Goal: Information Seeking & Learning: Learn about a topic

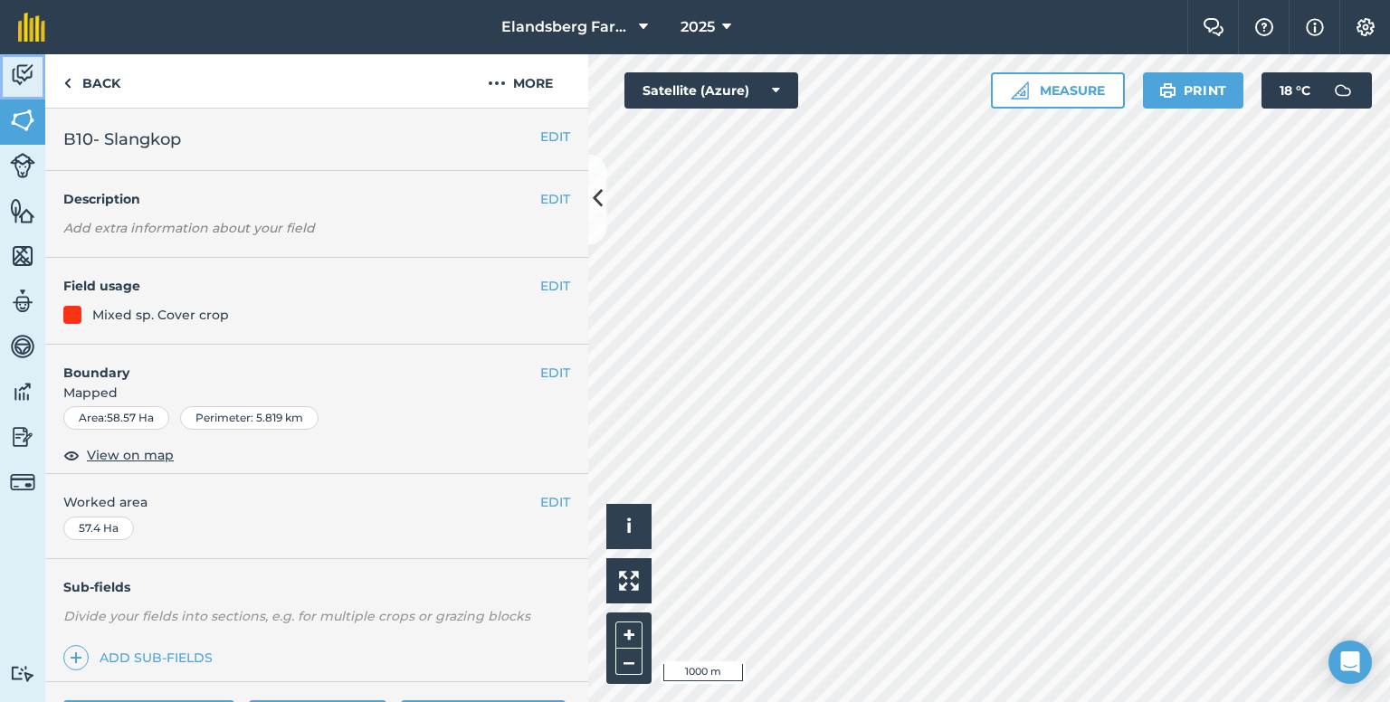
drag, startPoint x: 22, startPoint y: 72, endPoint x: 30, endPoint y: 85, distance: 15.8
click at [22, 72] on img at bounding box center [22, 75] width 25 height 27
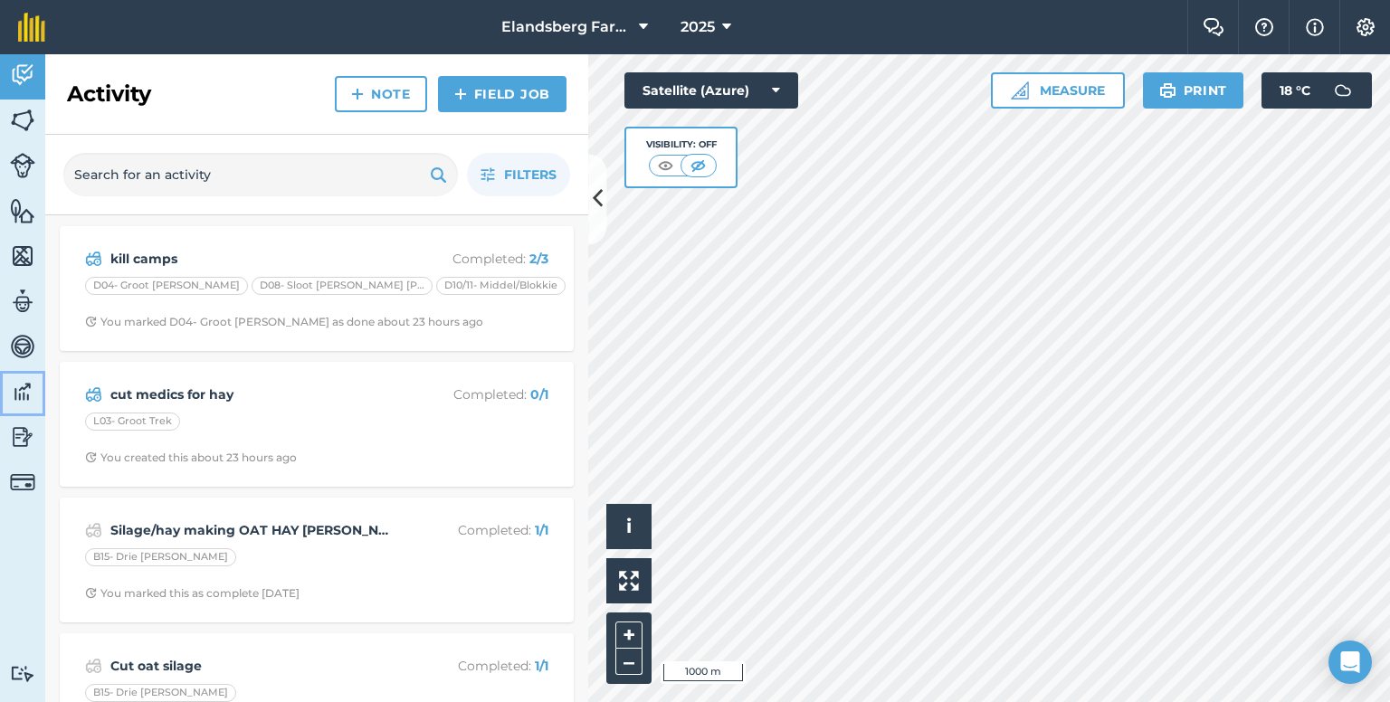
click at [1, 395] on link "Data" at bounding box center [22, 393] width 45 height 45
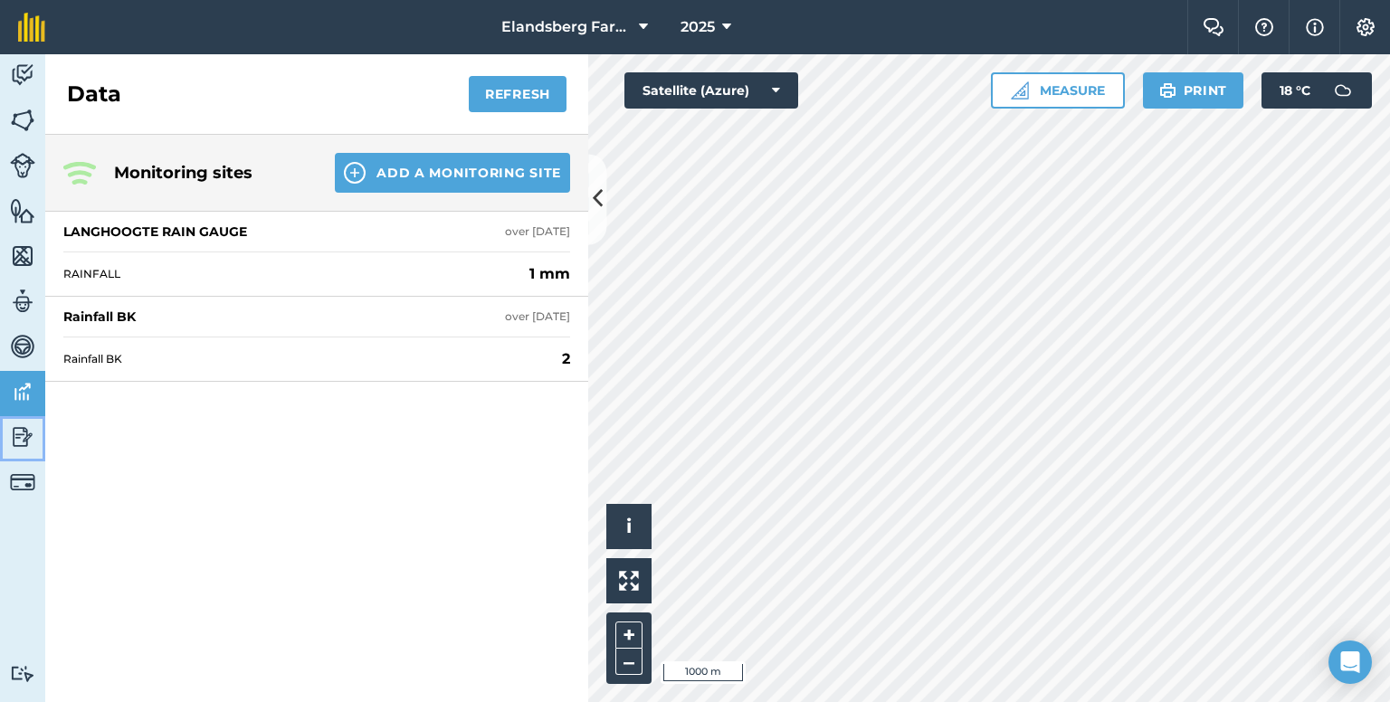
click at [21, 431] on img at bounding box center [22, 437] width 25 height 27
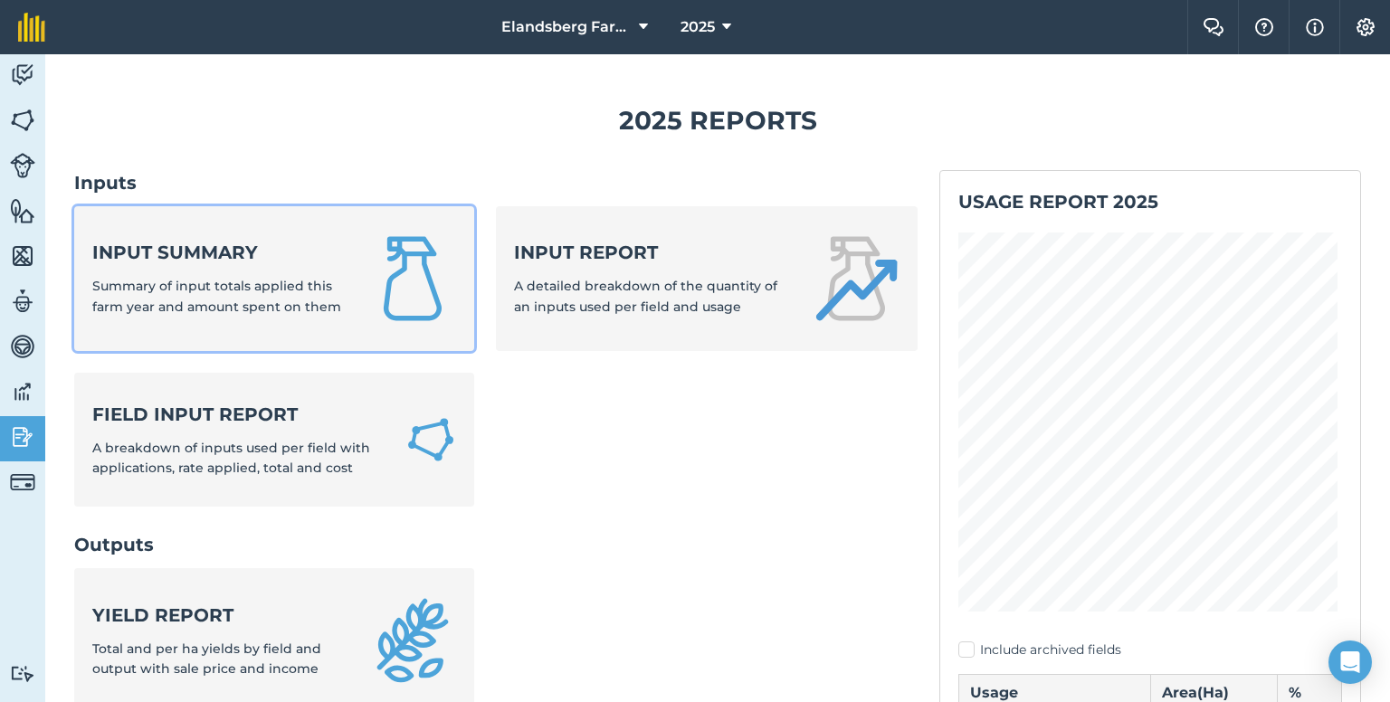
click at [231, 311] on span "Summary of input totals applied this farm year and amount spent on them" at bounding box center [216, 296] width 249 height 36
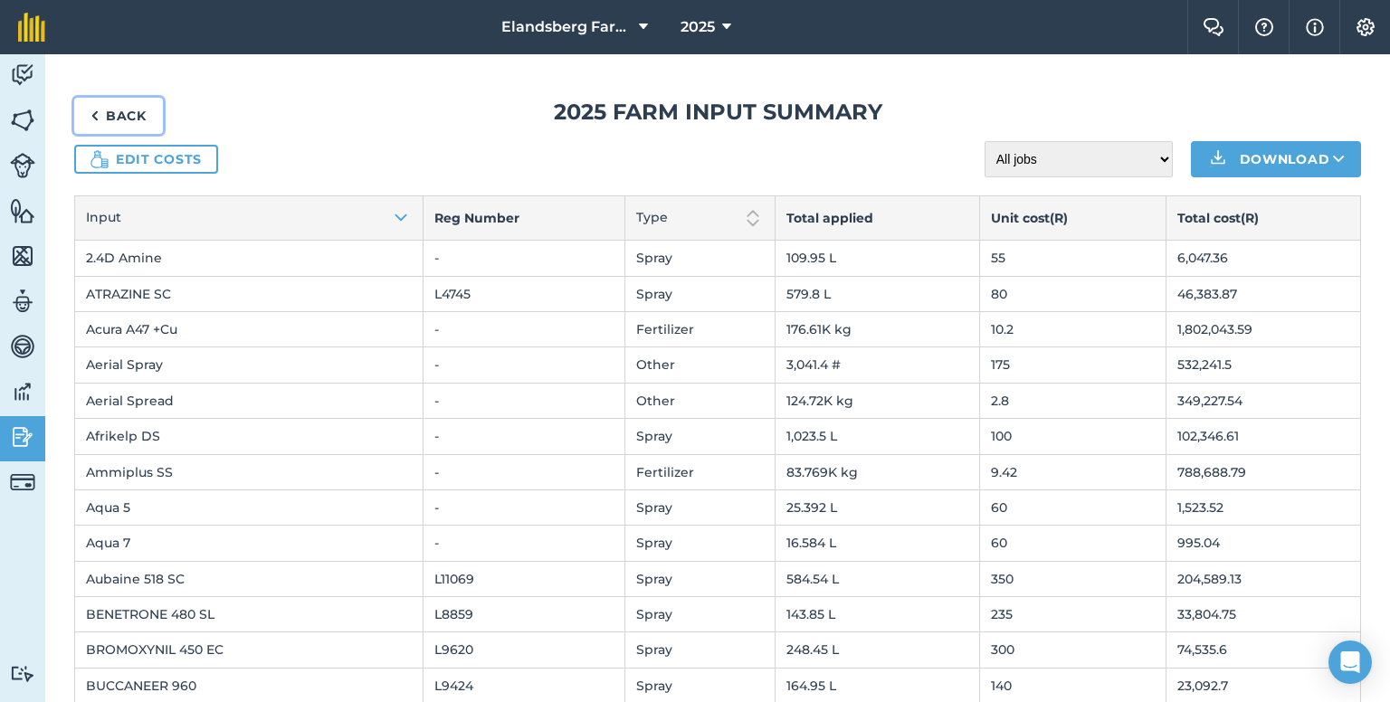
click at [97, 115] on img at bounding box center [95, 116] width 8 height 22
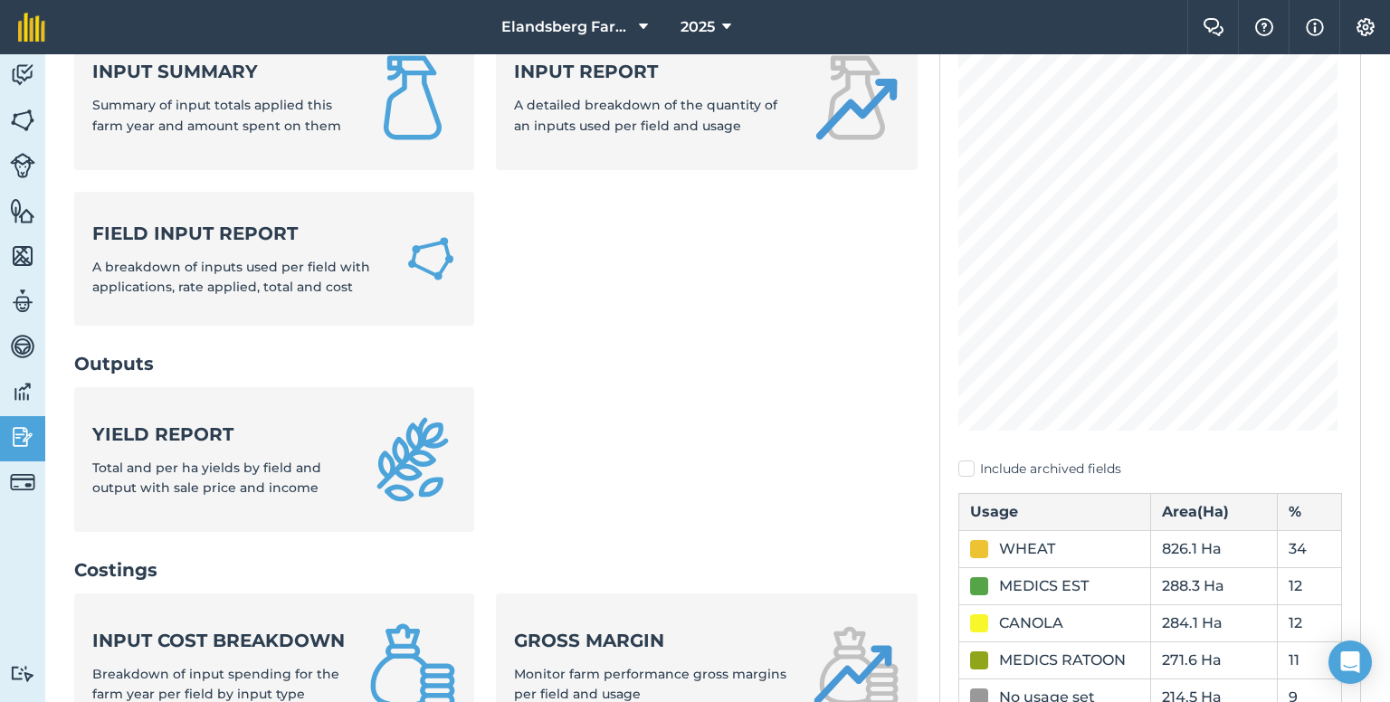
scroll to position [91, 0]
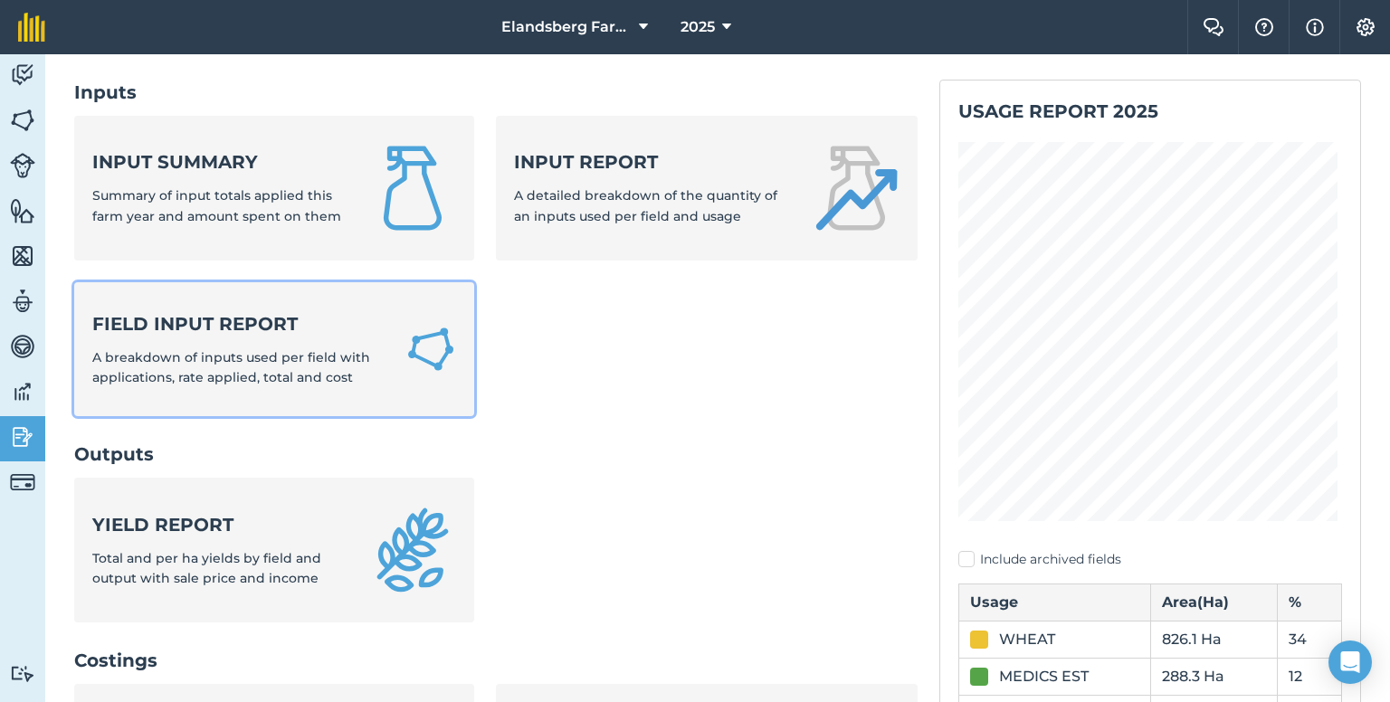
click at [220, 327] on strong "Field Input Report" at bounding box center [237, 323] width 291 height 25
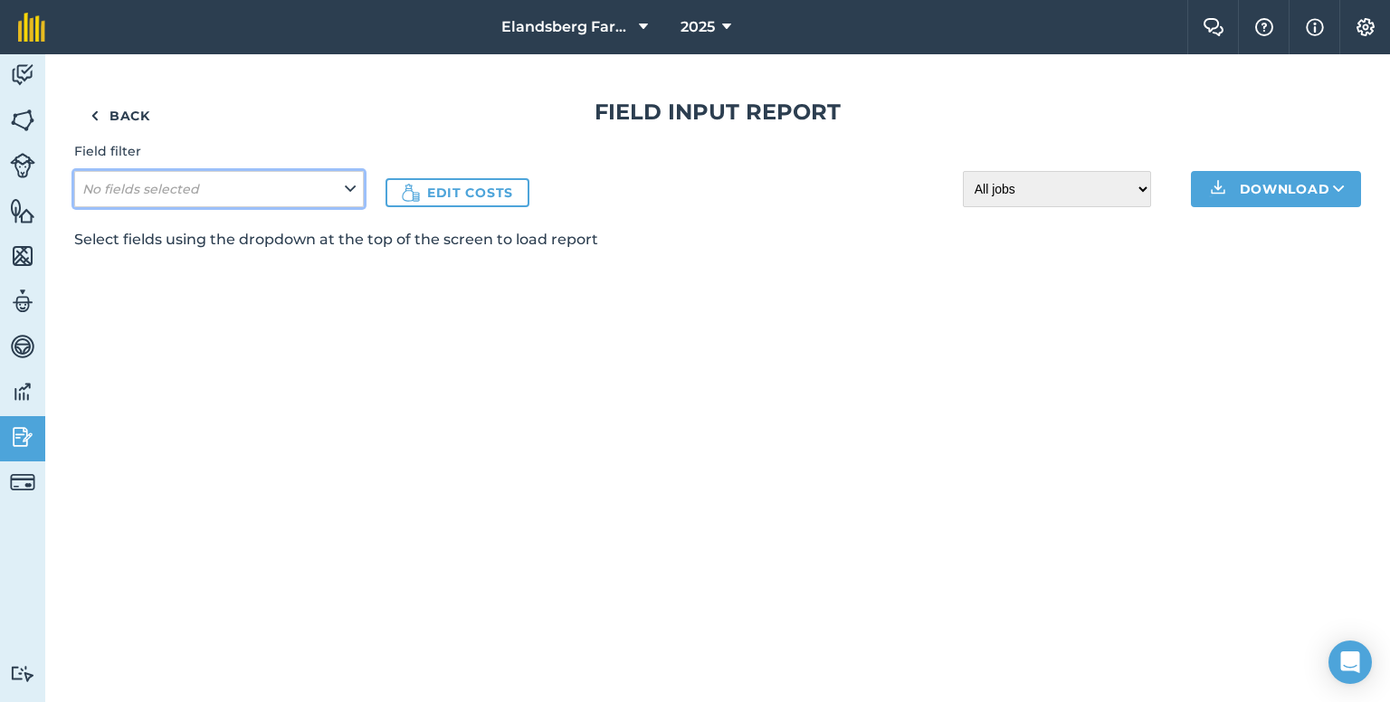
click at [351, 188] on icon at bounding box center [350, 189] width 11 height 20
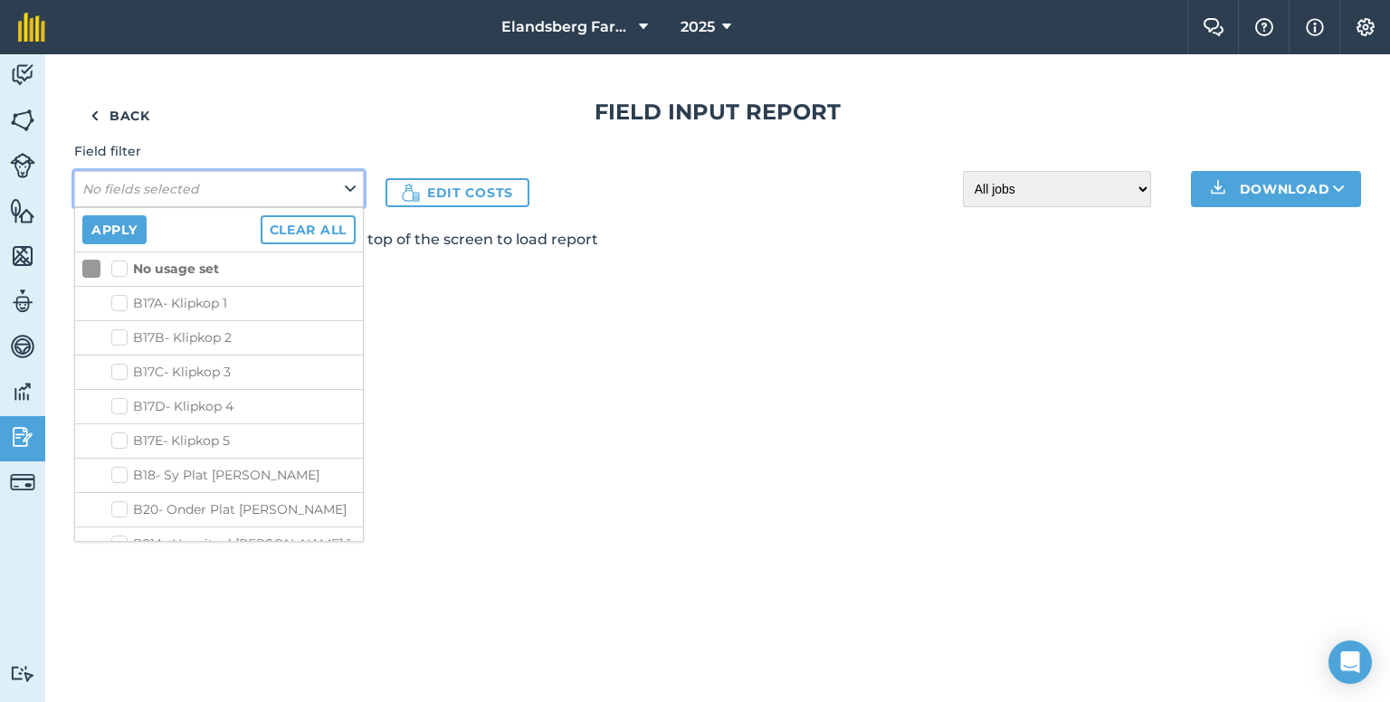
click at [351, 188] on icon at bounding box center [350, 189] width 11 height 20
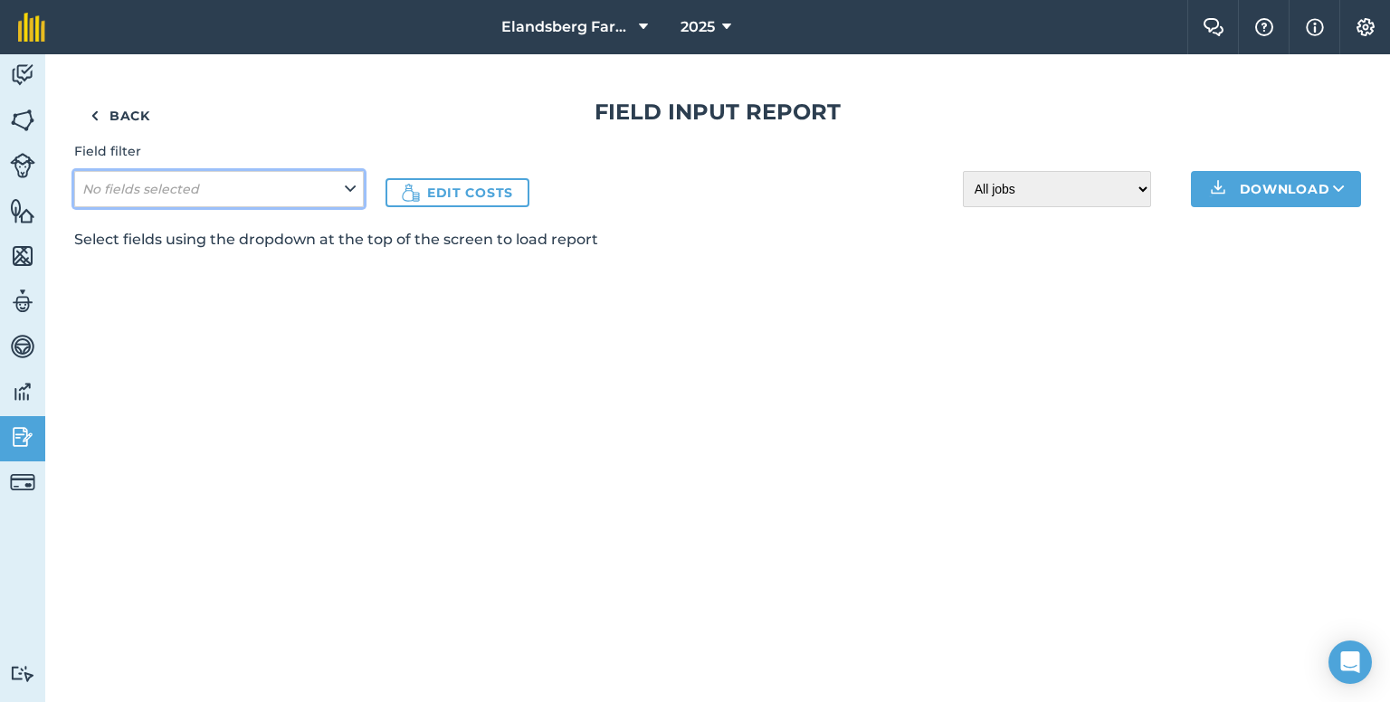
click at [351, 187] on icon at bounding box center [350, 189] width 11 height 20
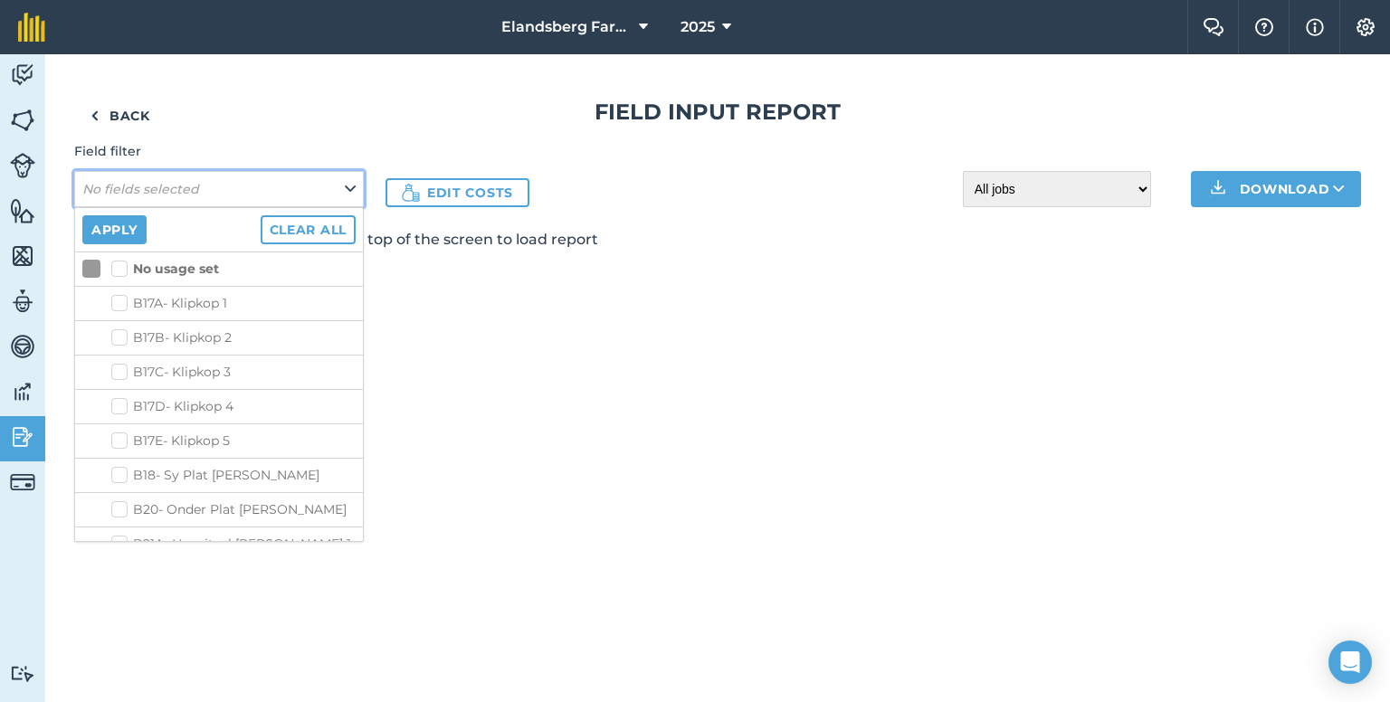
click at [351, 187] on icon at bounding box center [350, 189] width 11 height 20
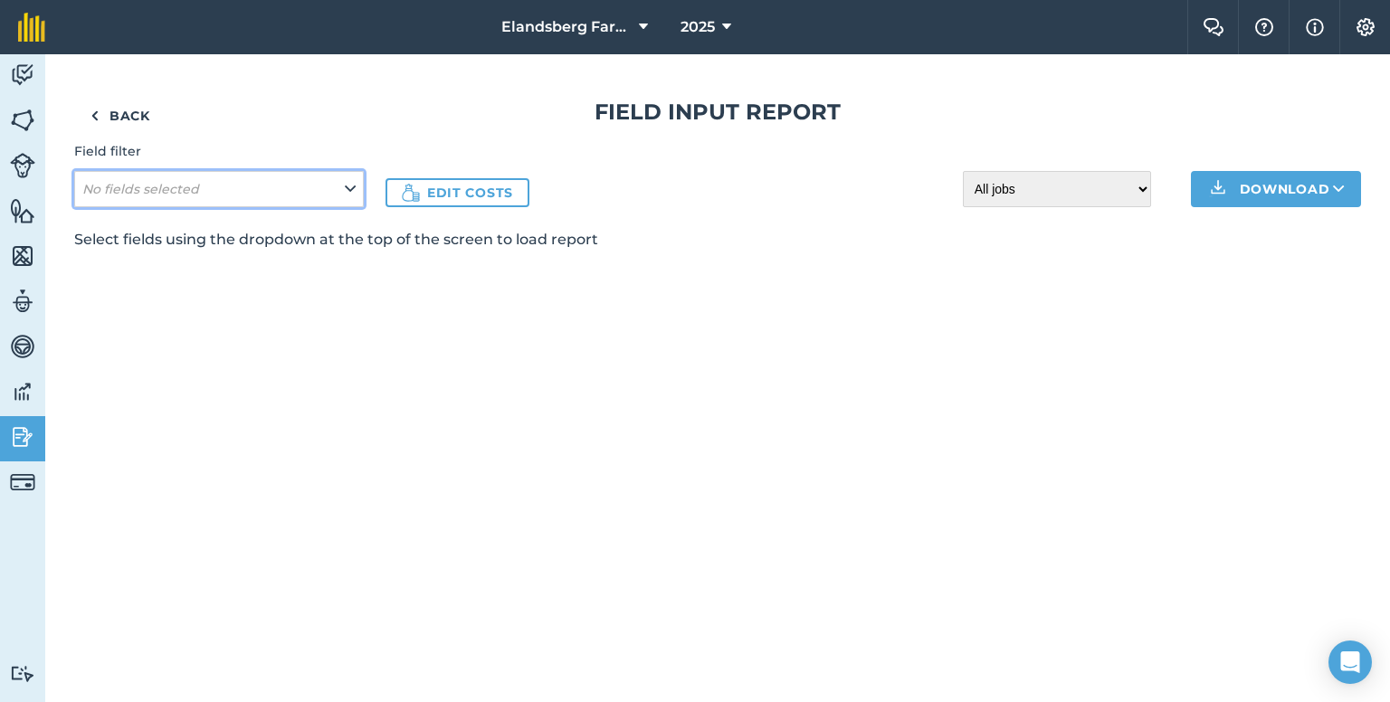
click at [351, 187] on icon at bounding box center [350, 189] width 11 height 20
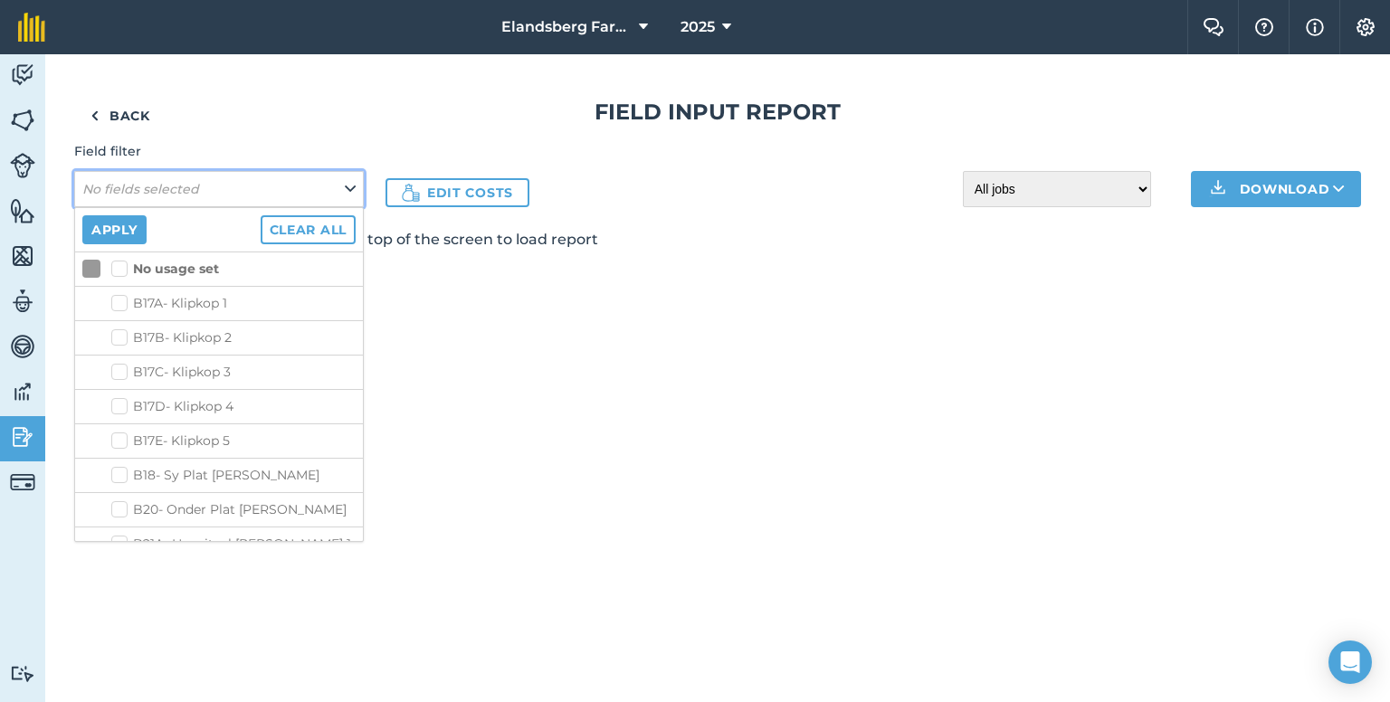
click at [350, 189] on icon at bounding box center [350, 189] width 11 height 20
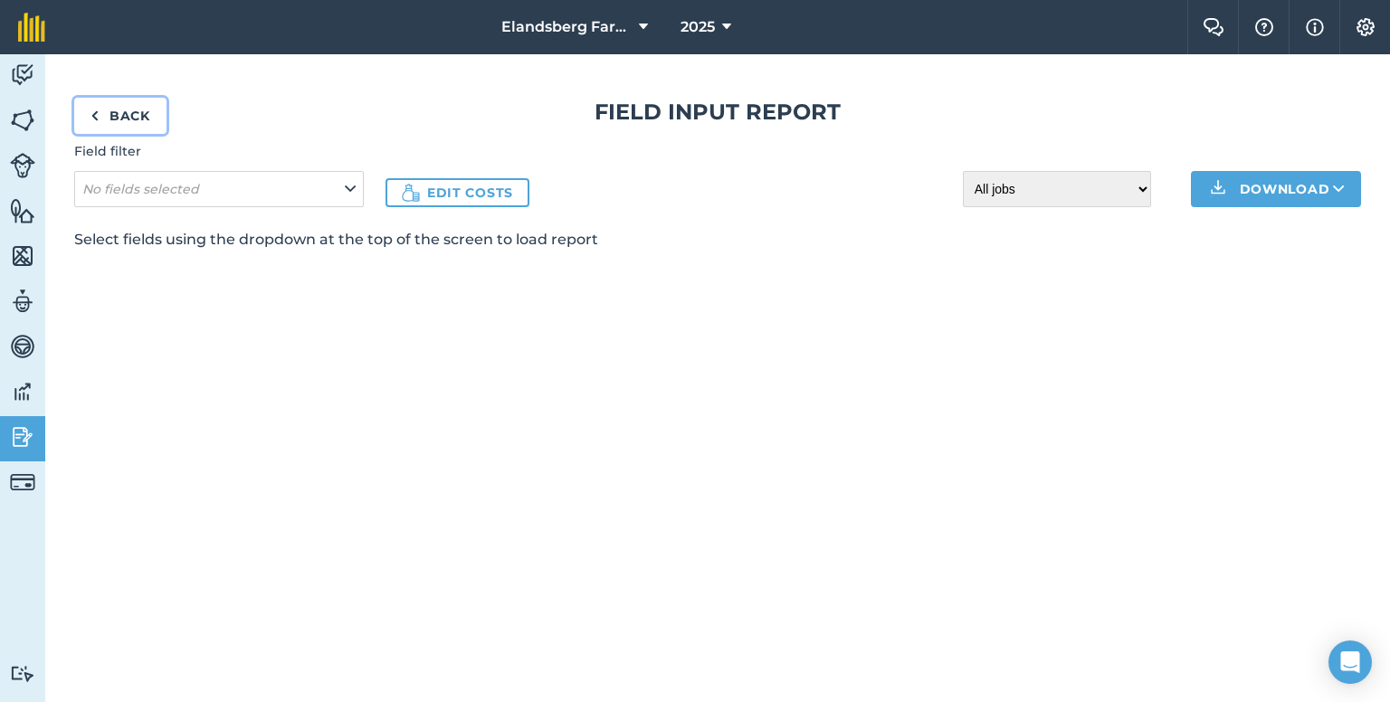
click at [130, 119] on link "Back" at bounding box center [120, 116] width 92 height 36
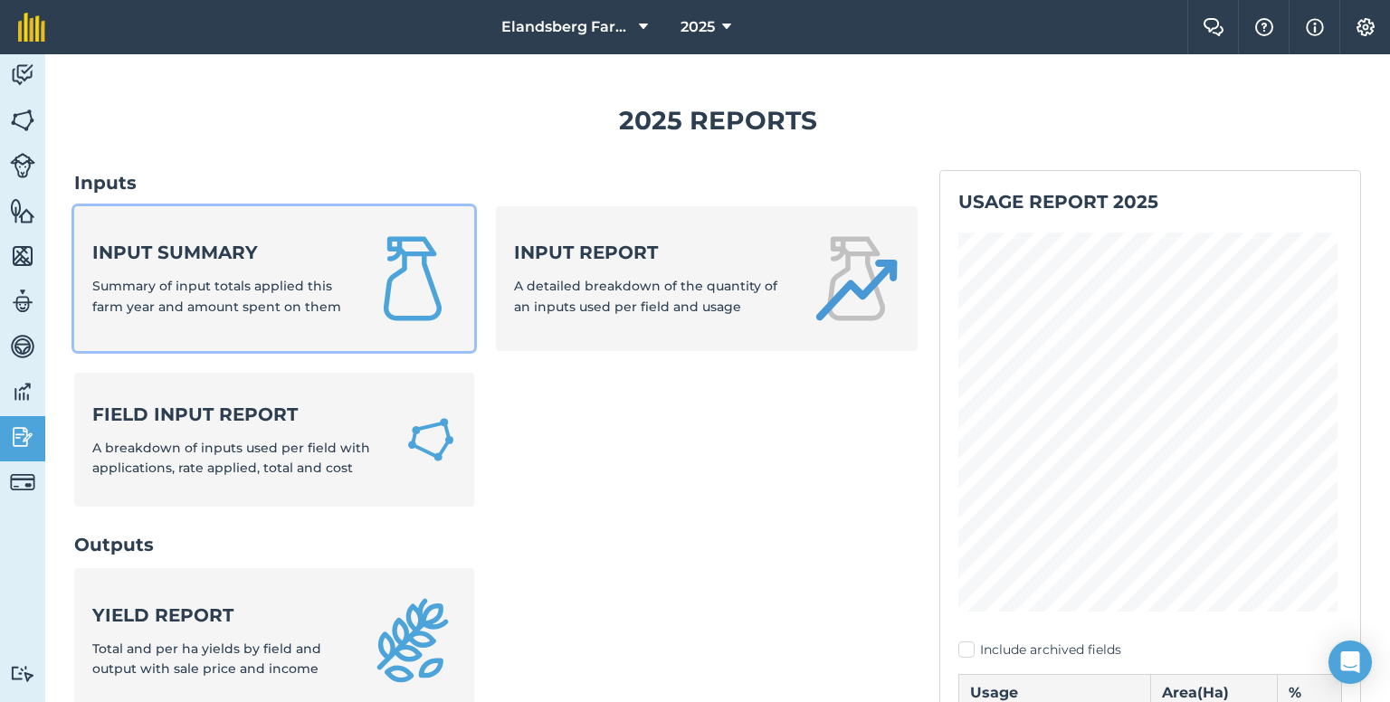
click at [241, 282] on span "Summary of input totals applied this farm year and amount spent on them" at bounding box center [216, 296] width 249 height 36
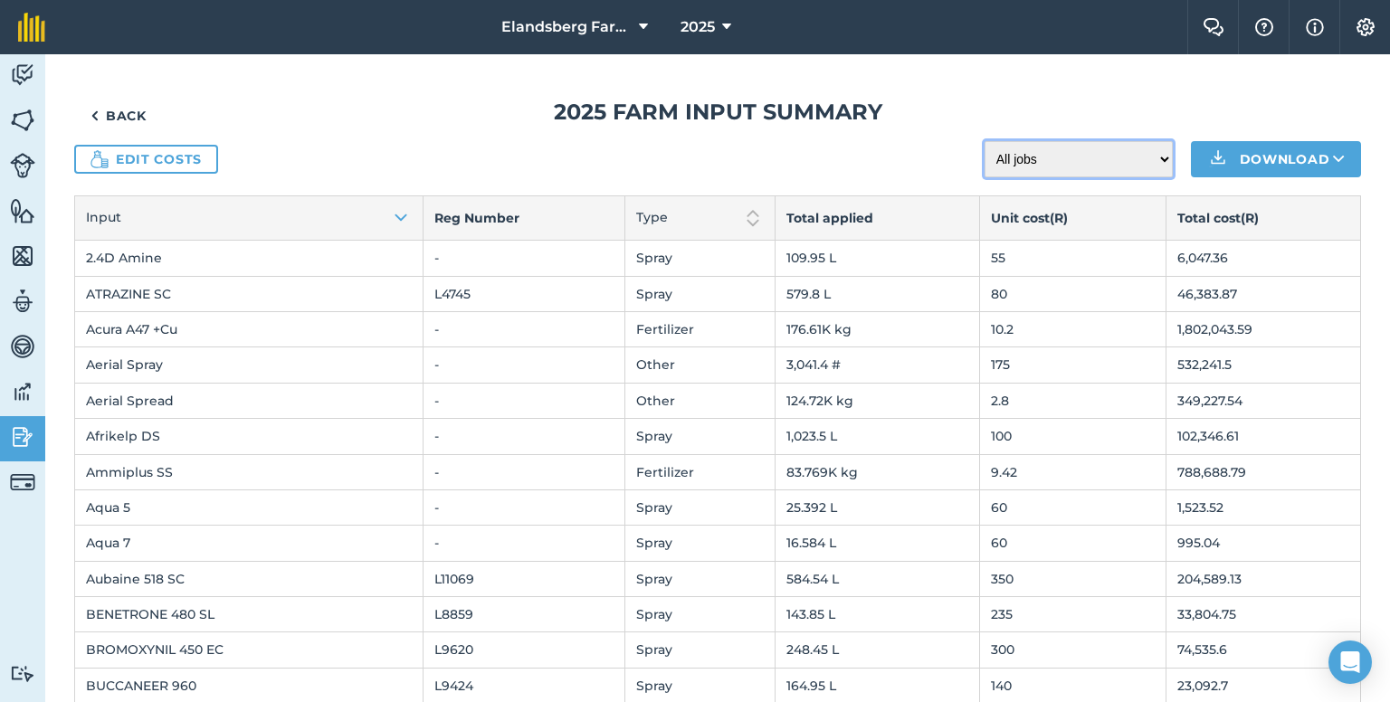
click at [1140, 164] on select "All jobs Incomplete jobs Complete jobs" at bounding box center [1079, 159] width 188 height 36
click at [1138, 163] on select "All jobs Incomplete jobs Complete jobs" at bounding box center [1079, 159] width 188 height 36
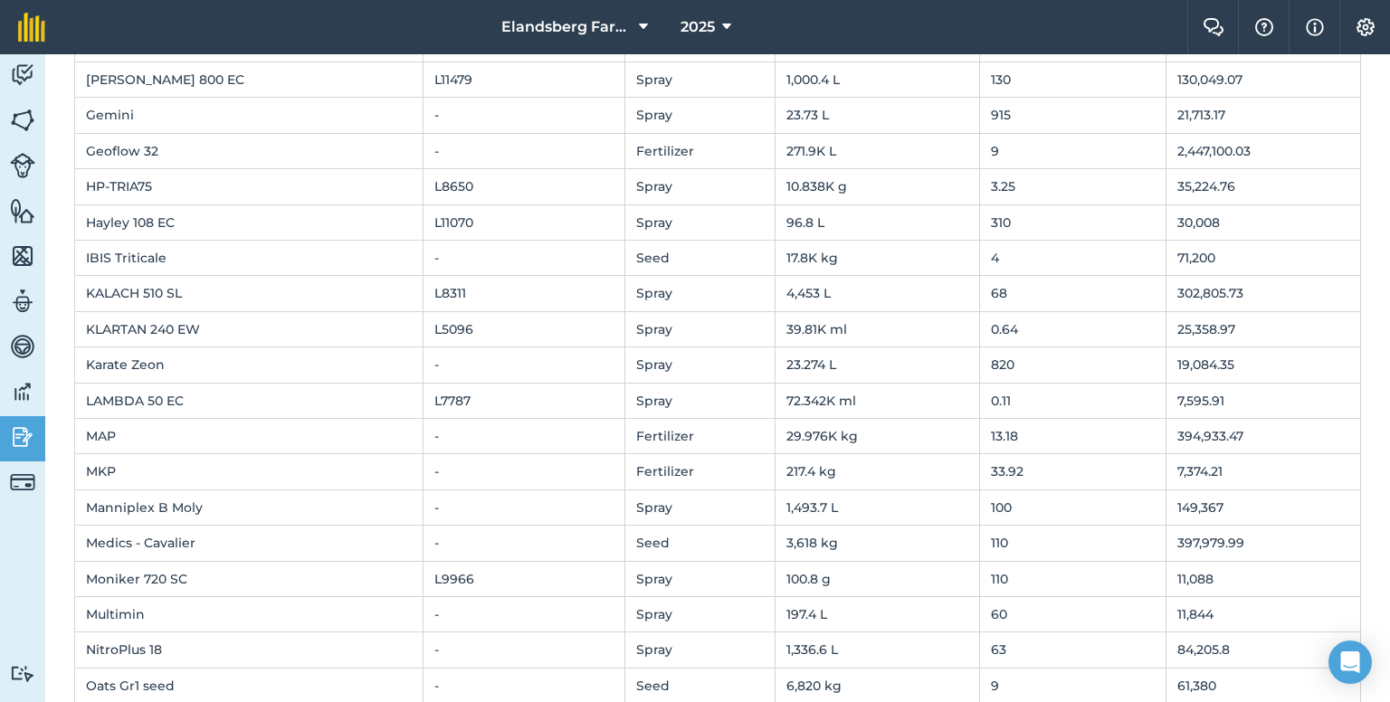
scroll to position [1629, 0]
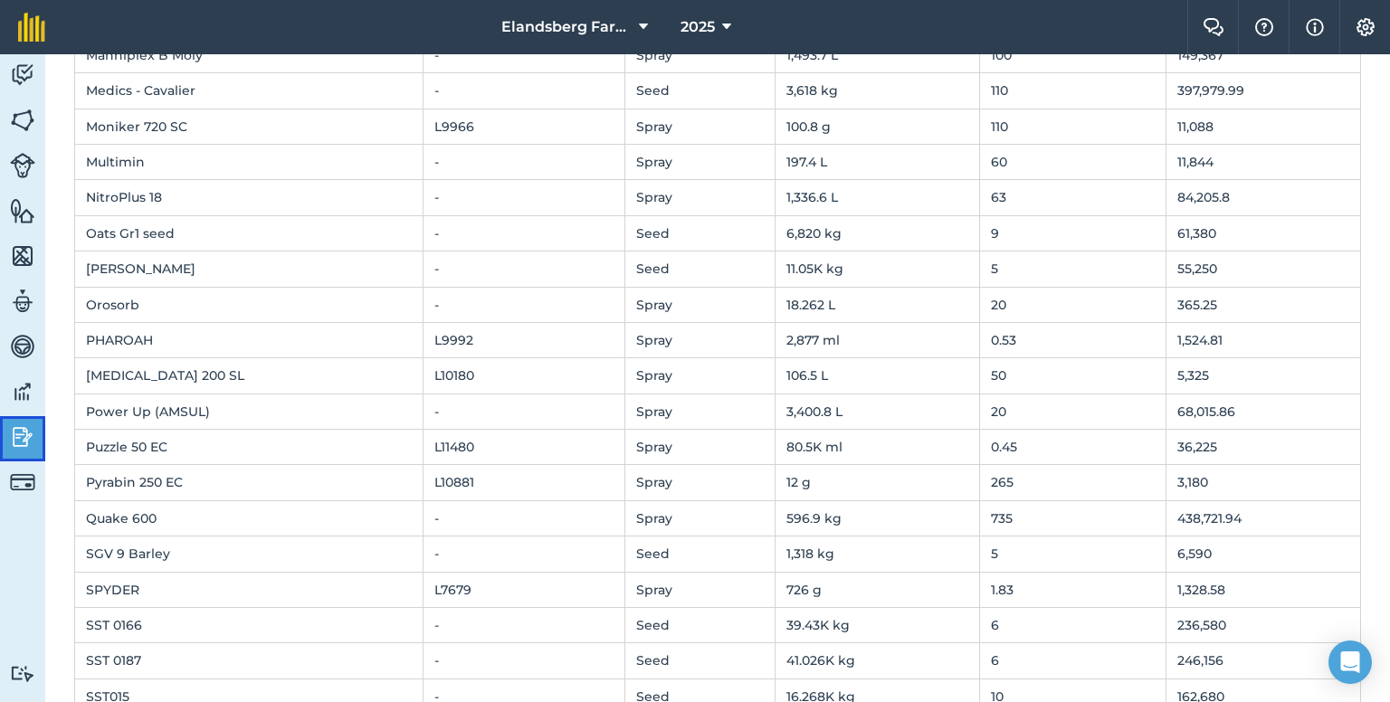
click at [34, 431] on img at bounding box center [22, 437] width 25 height 27
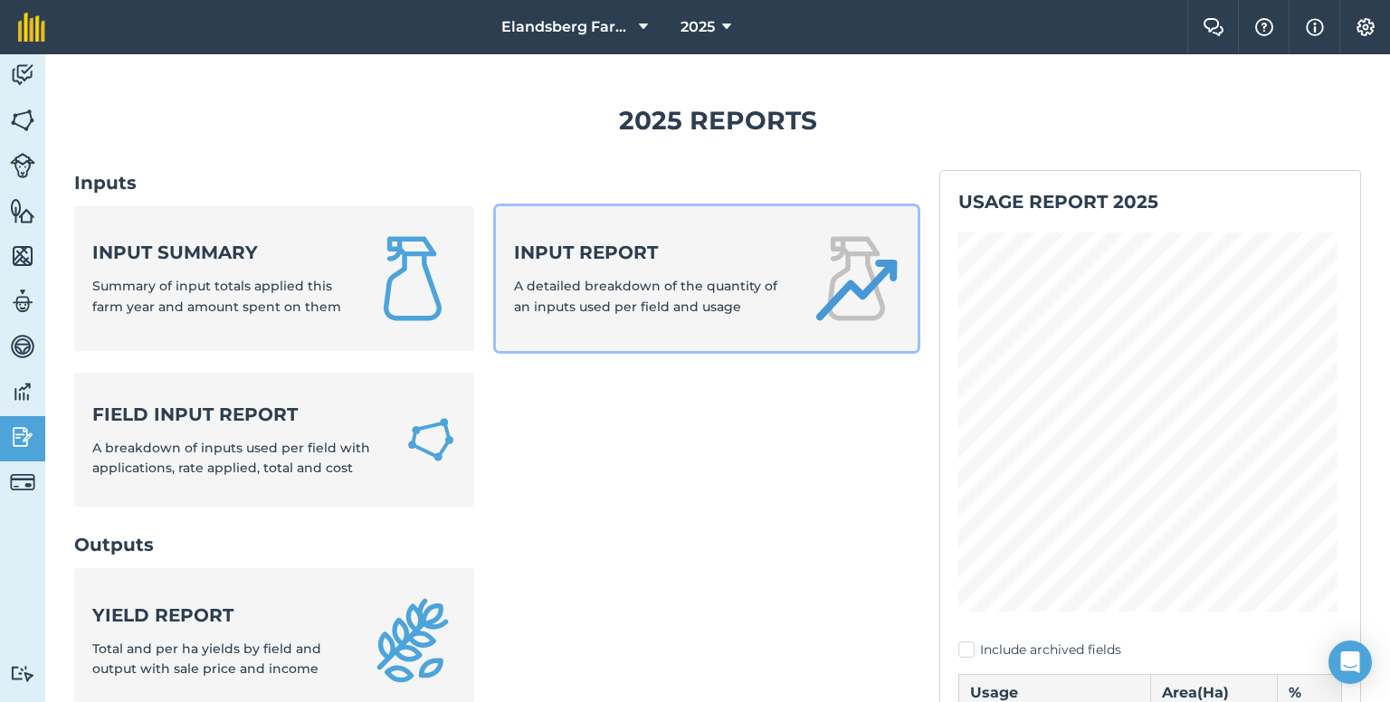
click at [673, 281] on span "A detailed breakdown of the quantity of an inputs used per field and usage" at bounding box center [645, 296] width 263 height 36
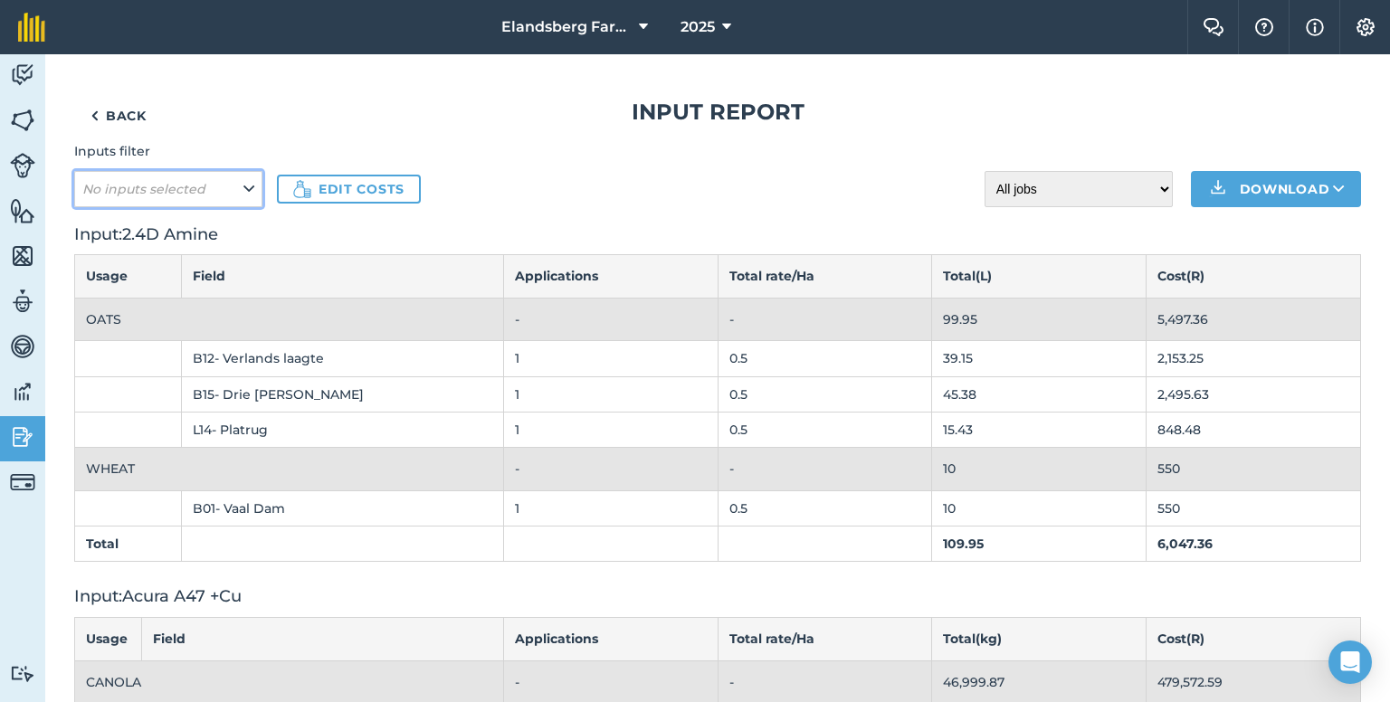
click at [229, 183] on button "No inputs selected" at bounding box center [168, 189] width 188 height 36
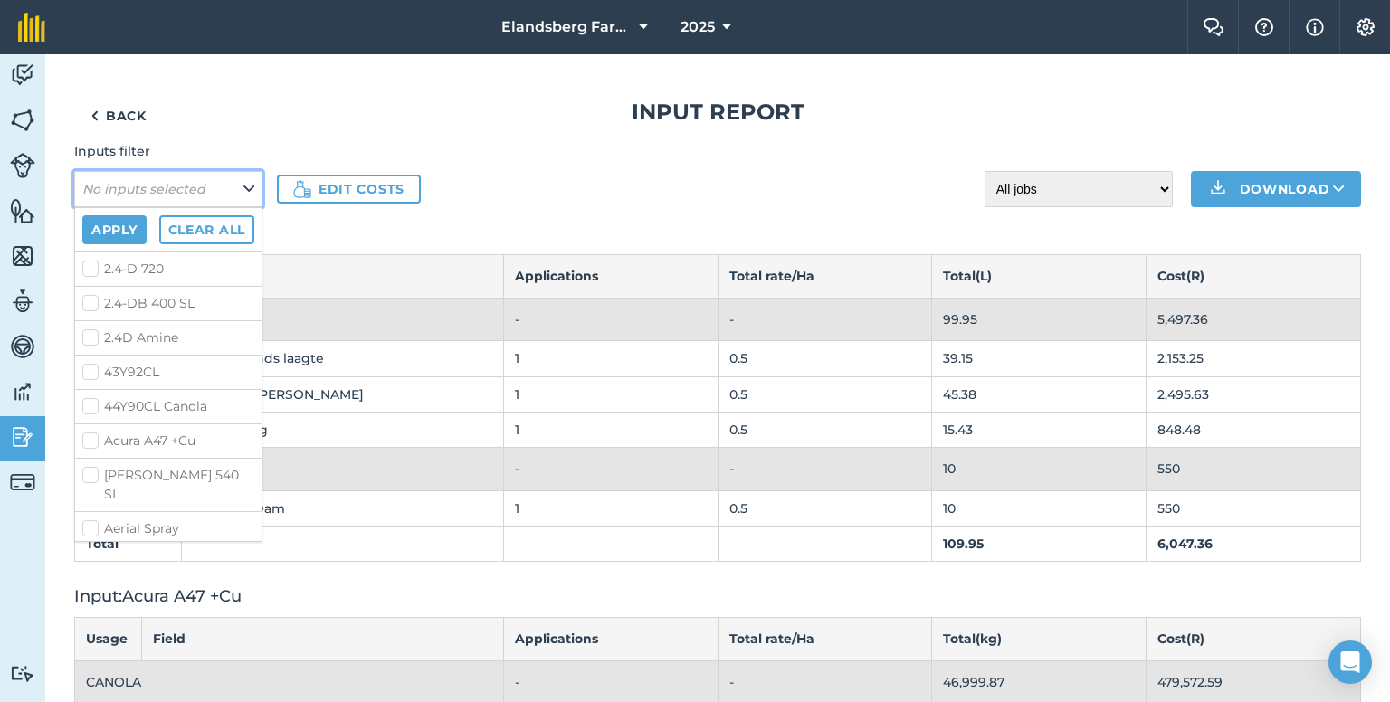
click at [229, 183] on button "No inputs selected" at bounding box center [168, 189] width 188 height 36
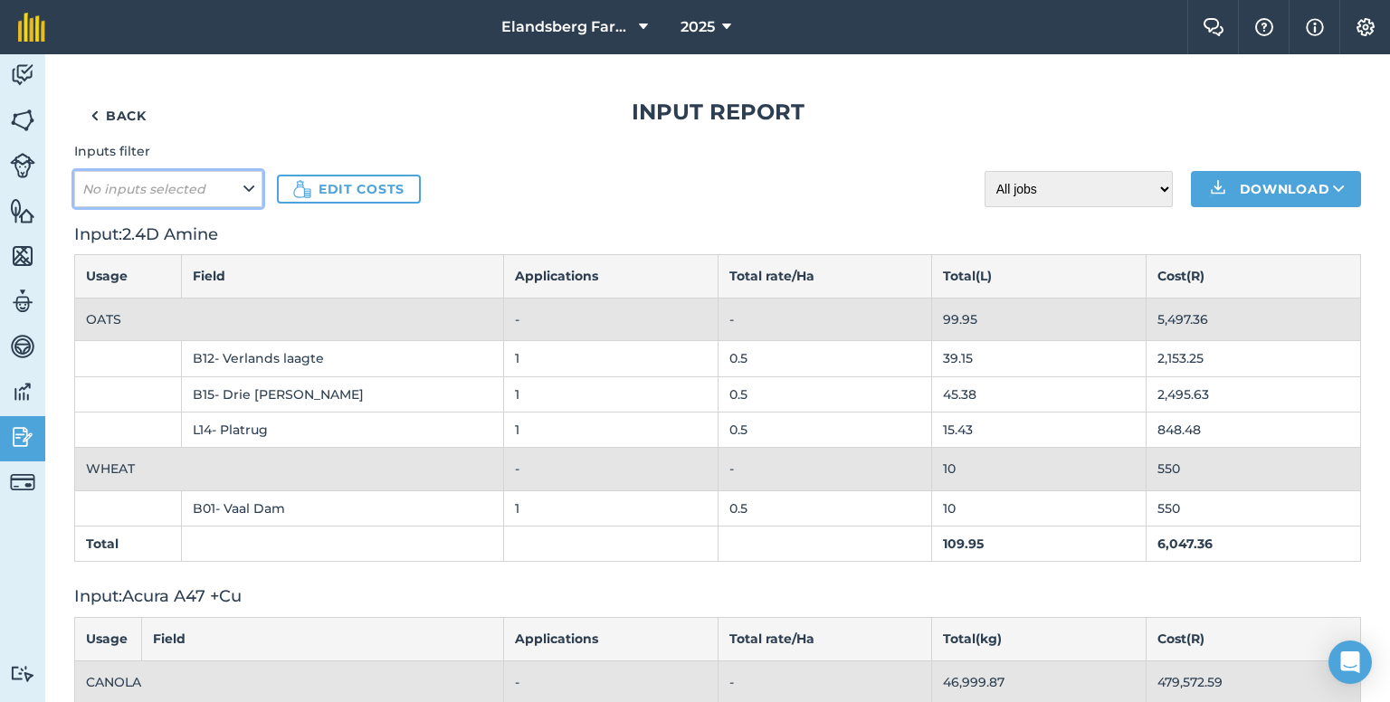
click at [241, 192] on button "No inputs selected" at bounding box center [168, 189] width 188 height 36
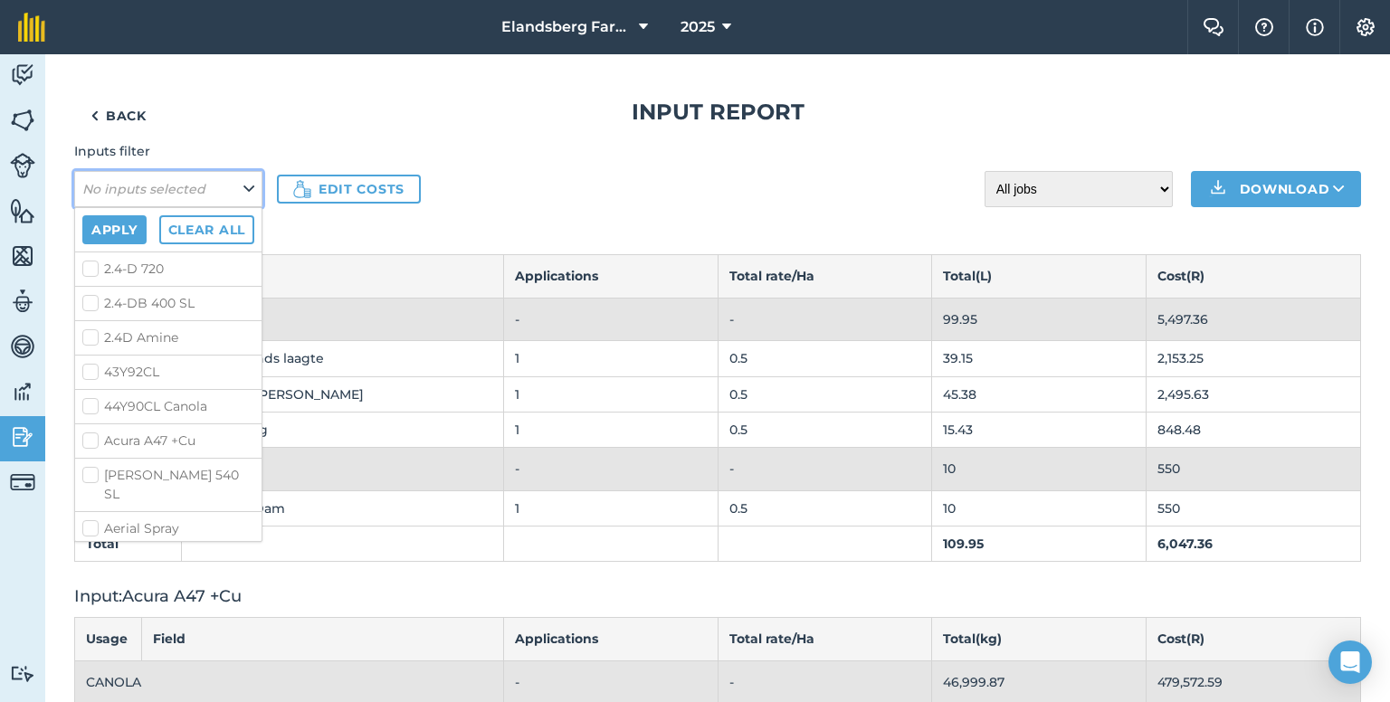
scroll to position [311, 0]
click at [183, 421] on label "Ammiplus SS" at bounding box center [168, 424] width 172 height 19
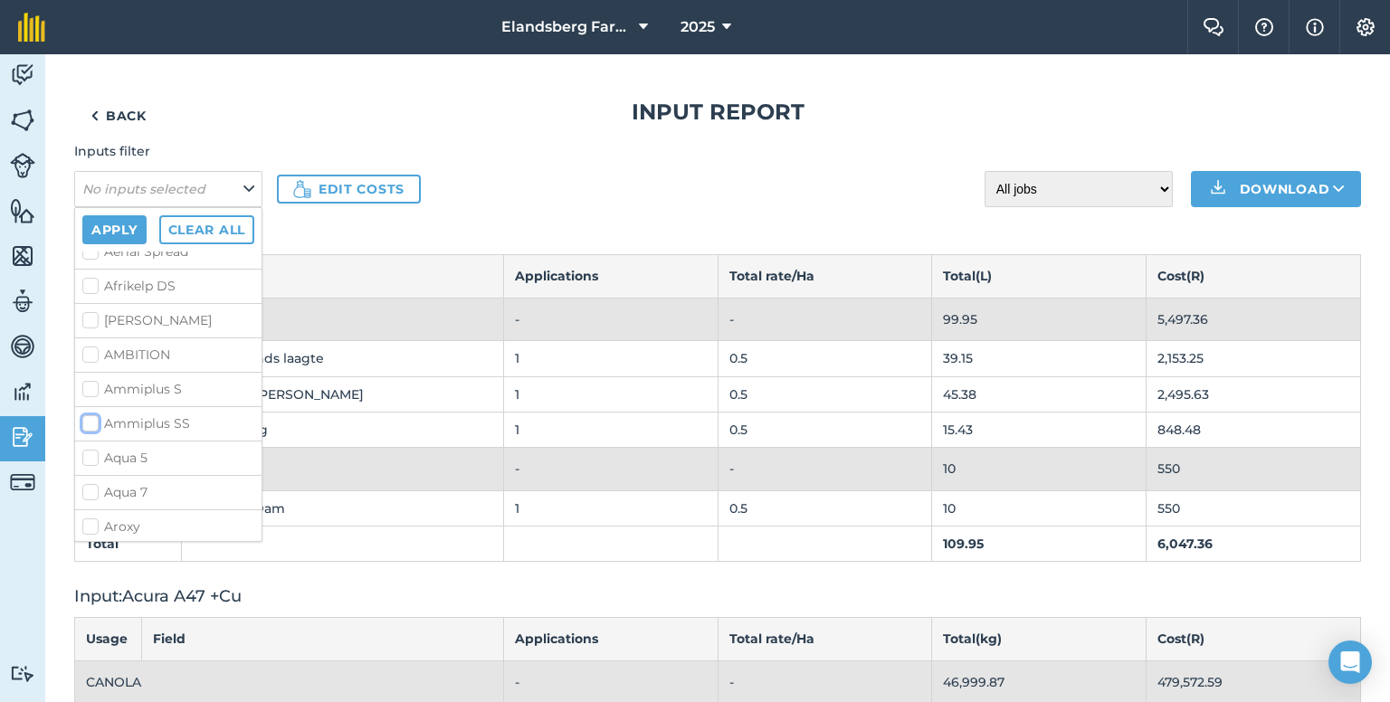
click at [94, 421] on input "Ammiplus SS" at bounding box center [88, 421] width 12 height 12
checkbox input "true"
click at [98, 228] on button "Apply" at bounding box center [114, 229] width 64 height 29
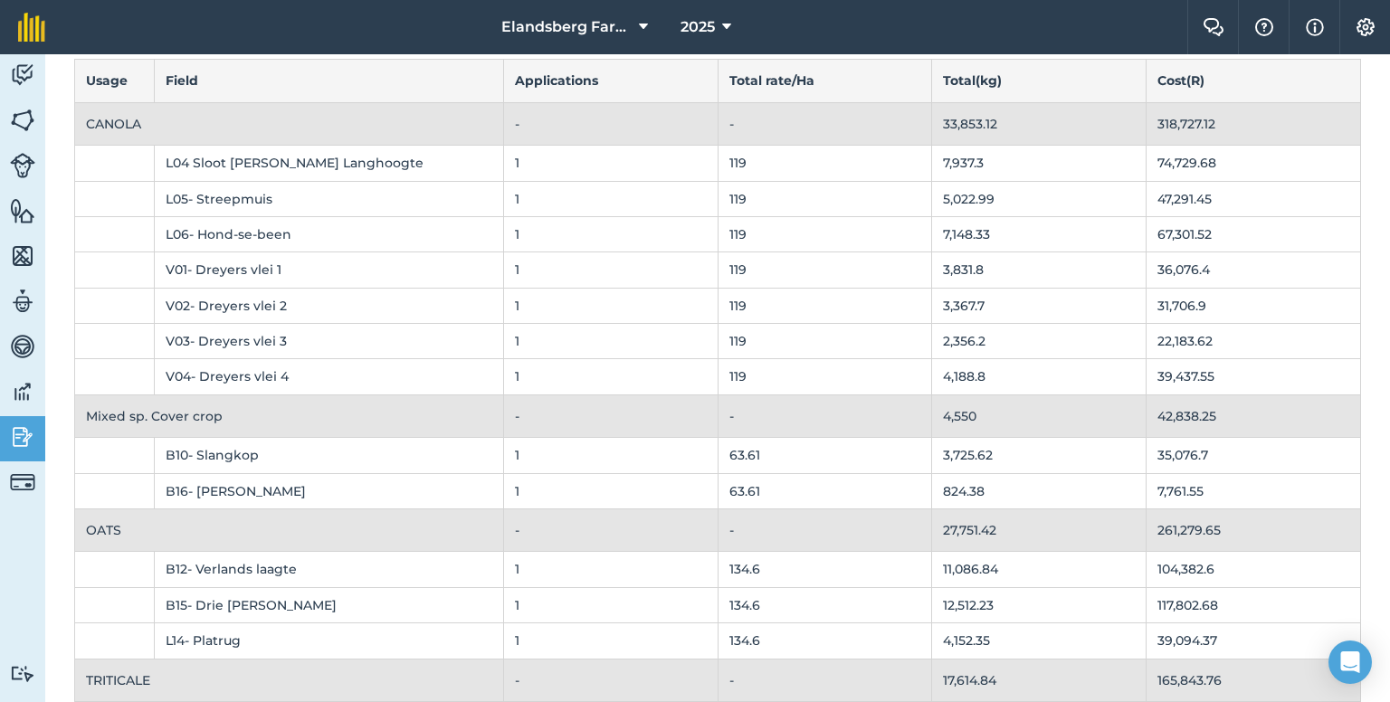
scroll to position [0, 0]
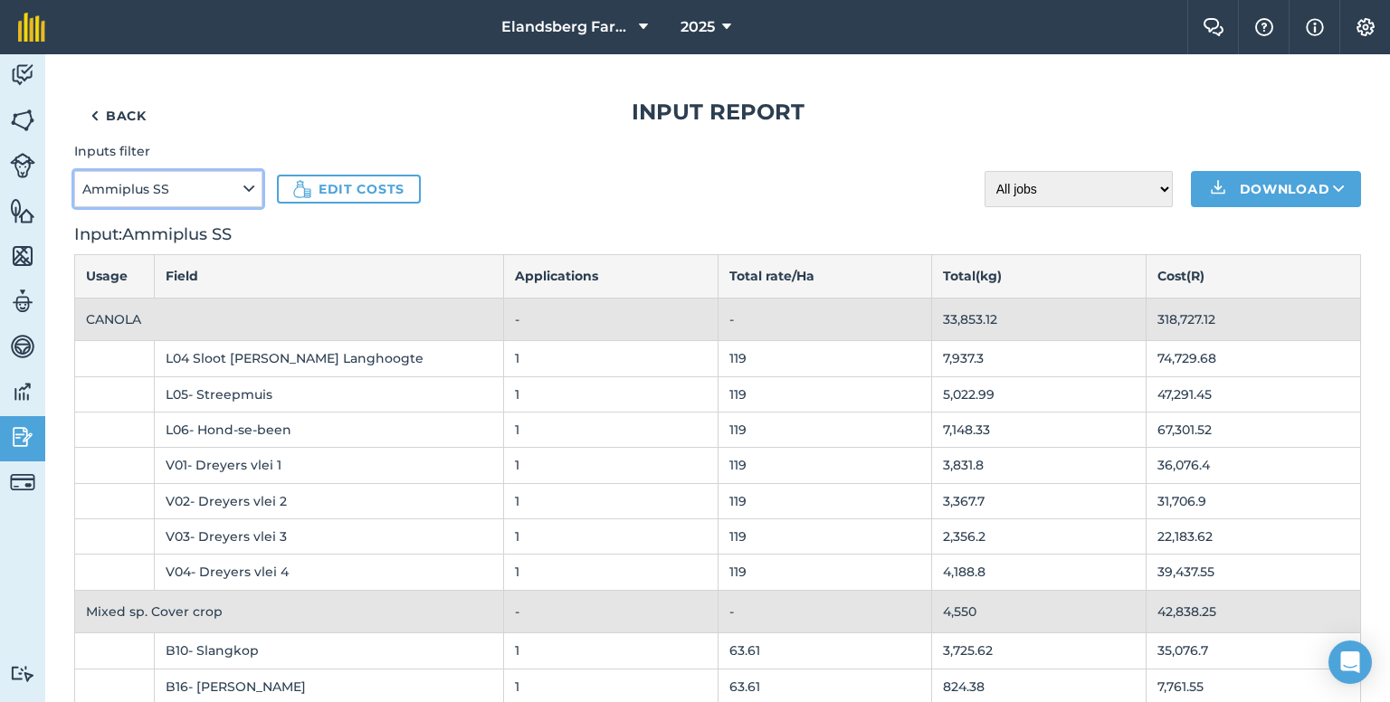
click at [242, 190] on button "Ammiplus SS" at bounding box center [168, 189] width 188 height 36
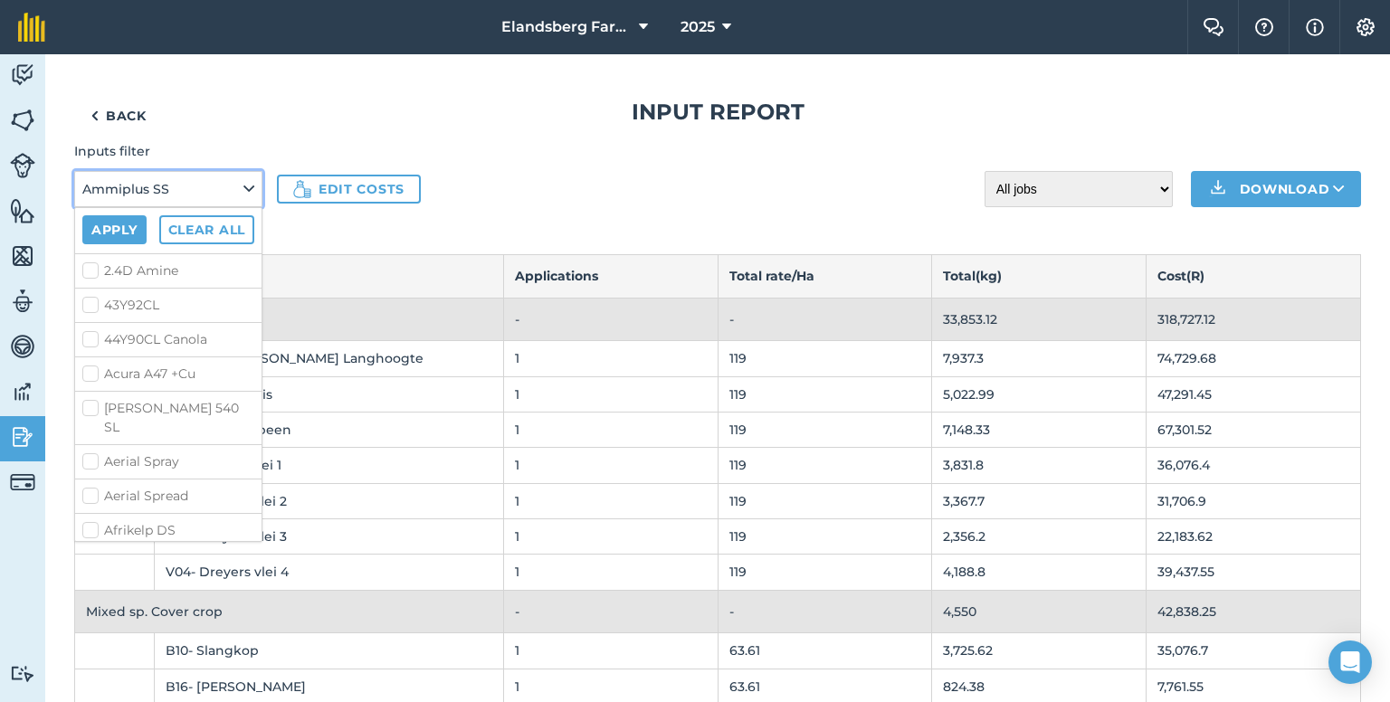
scroll to position [181, 0]
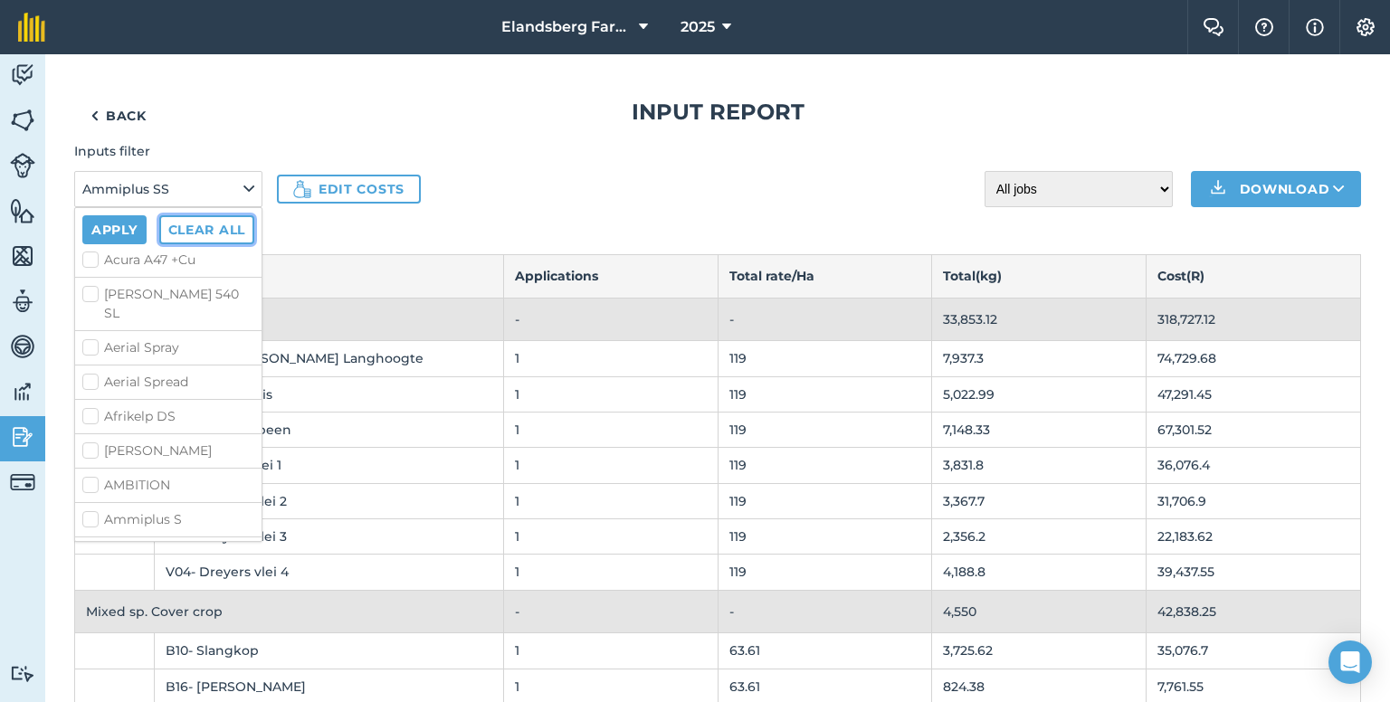
click at [236, 225] on button "Clear all" at bounding box center [206, 229] width 95 height 29
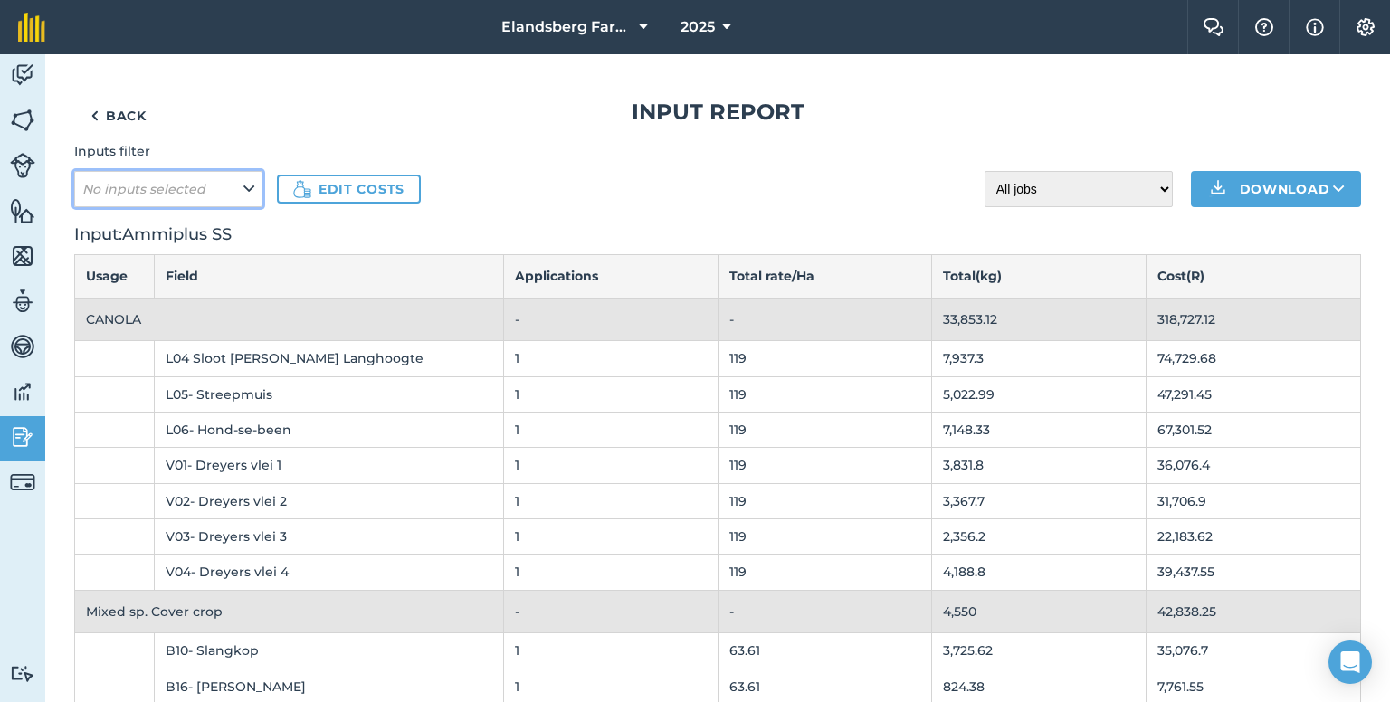
click at [243, 192] on button "No inputs selected" at bounding box center [168, 189] width 188 height 36
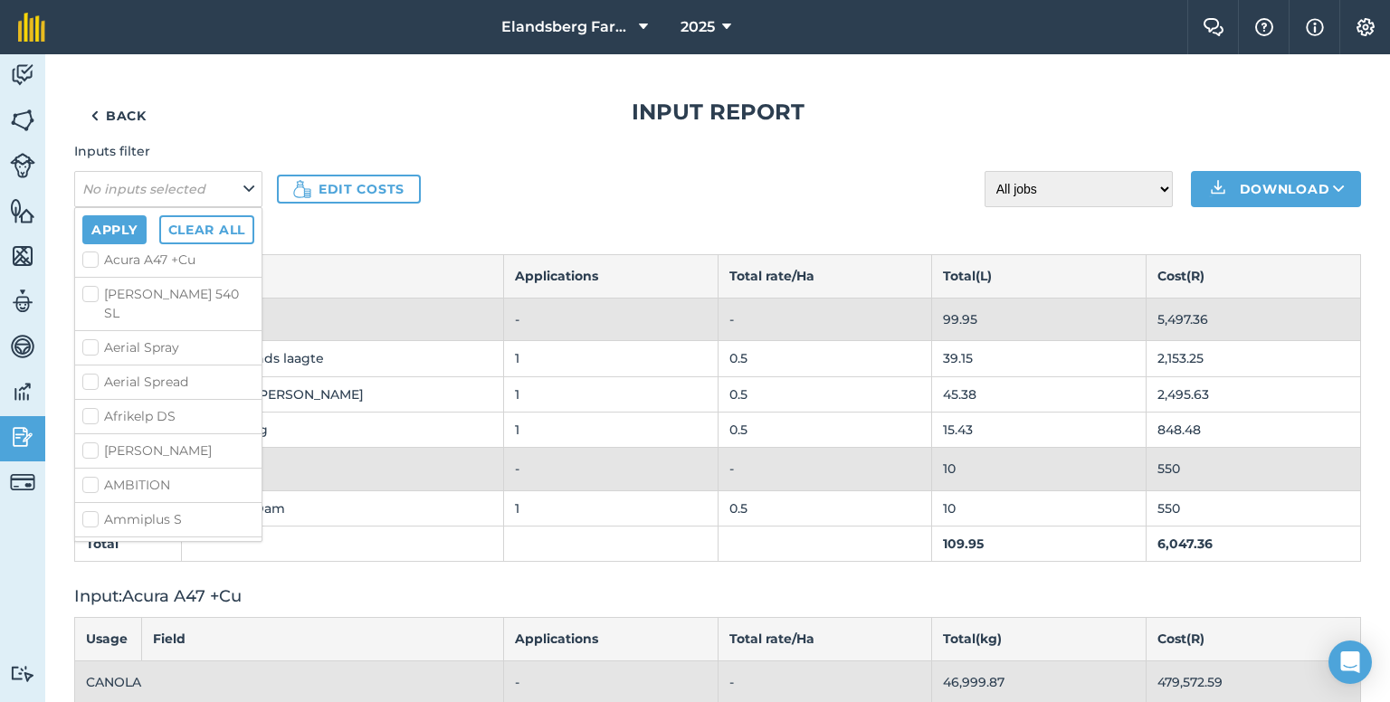
click at [95, 254] on label "Acura A47 +Cu" at bounding box center [168, 260] width 172 height 19
click at [94, 254] on input "Acura A47 +Cu" at bounding box center [88, 257] width 12 height 12
checkbox input "true"
click at [107, 231] on button "Apply" at bounding box center [114, 229] width 64 height 29
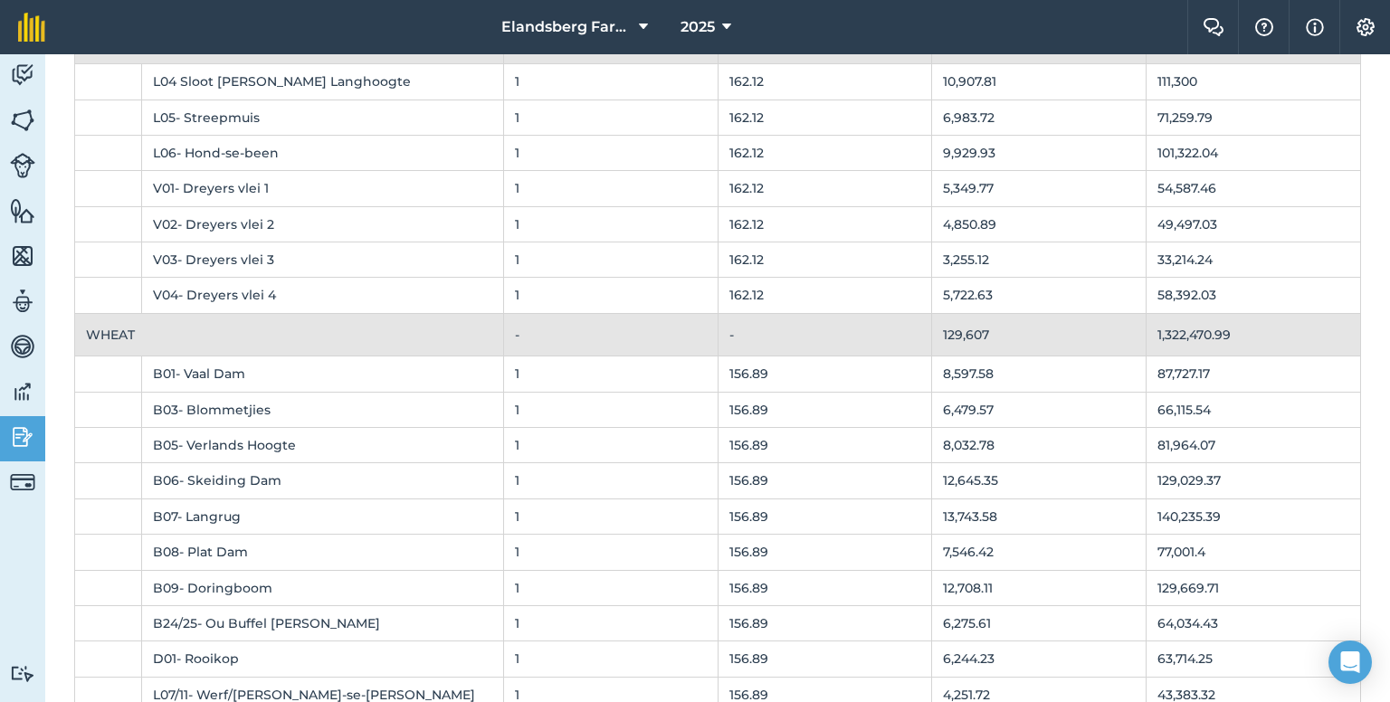
scroll to position [0, 0]
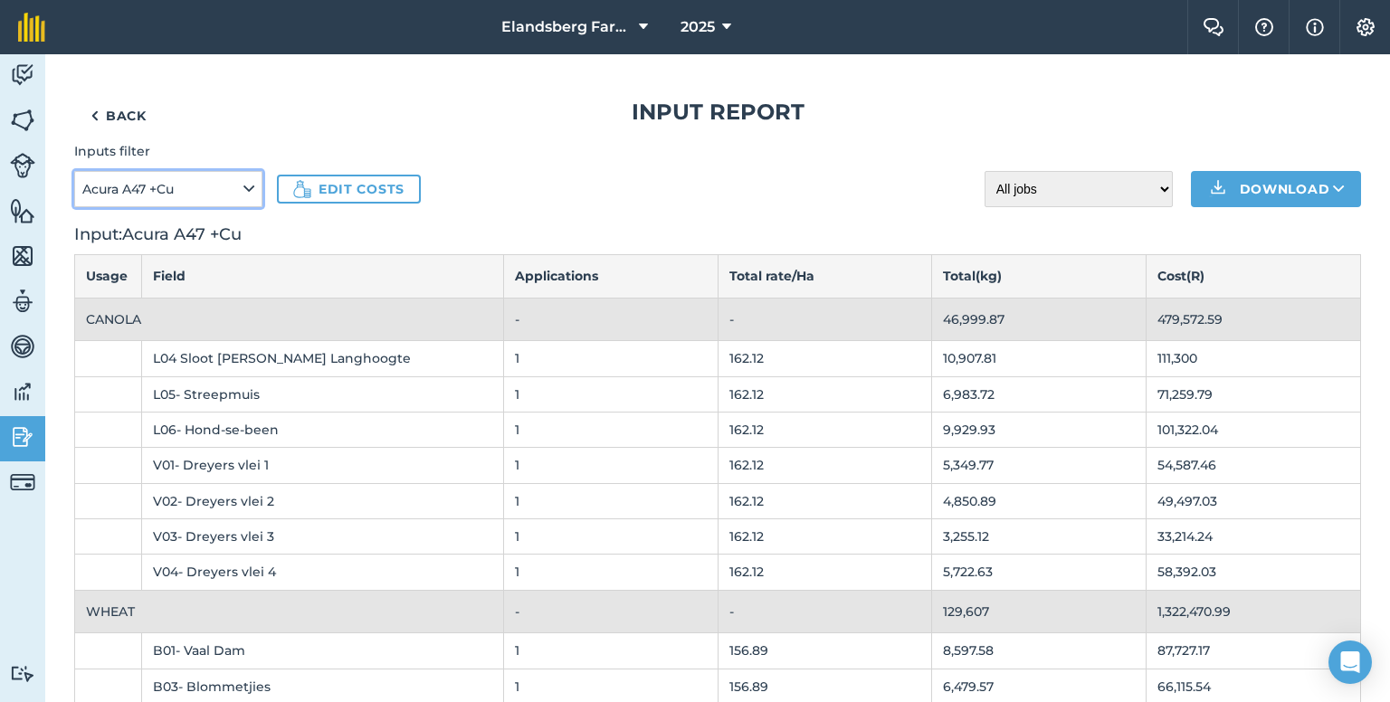
click at [251, 187] on icon at bounding box center [249, 189] width 11 height 20
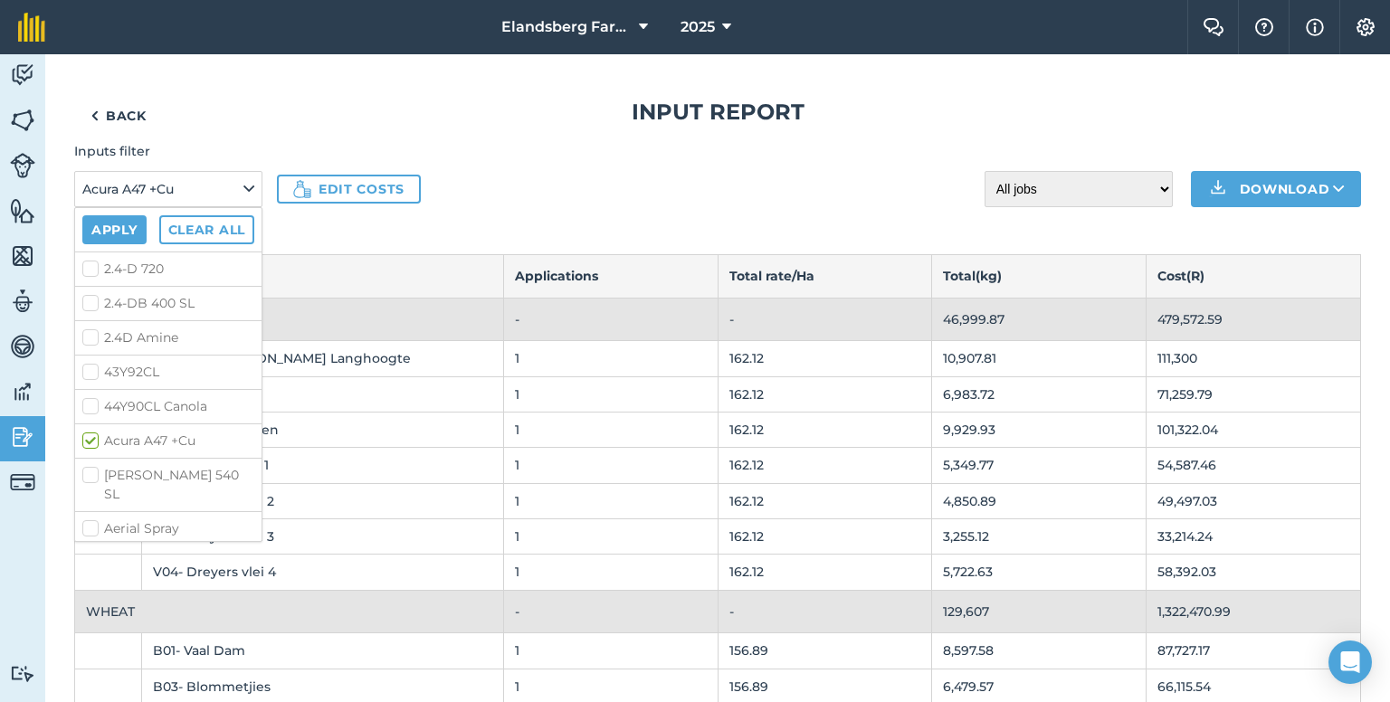
click at [92, 433] on label "Acura A47 +Cu" at bounding box center [168, 441] width 172 height 19
click at [92, 433] on input "Acura A47 +Cu" at bounding box center [88, 438] width 12 height 12
checkbox input "false"
click at [94, 454] on label "Ammiplus SS" at bounding box center [168, 463] width 172 height 19
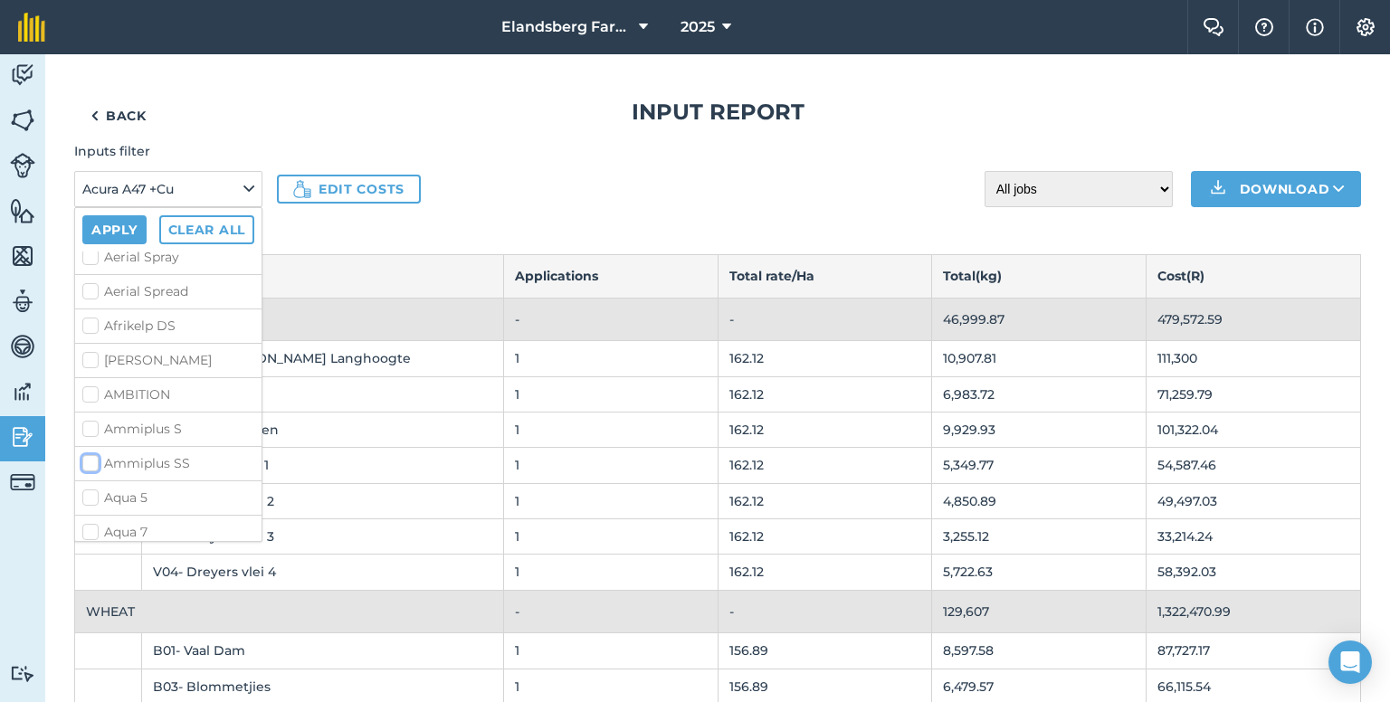
click at [94, 454] on input "Ammiplus SS" at bounding box center [88, 460] width 12 height 12
checkbox input "true"
click at [113, 225] on button "Apply" at bounding box center [114, 229] width 64 height 29
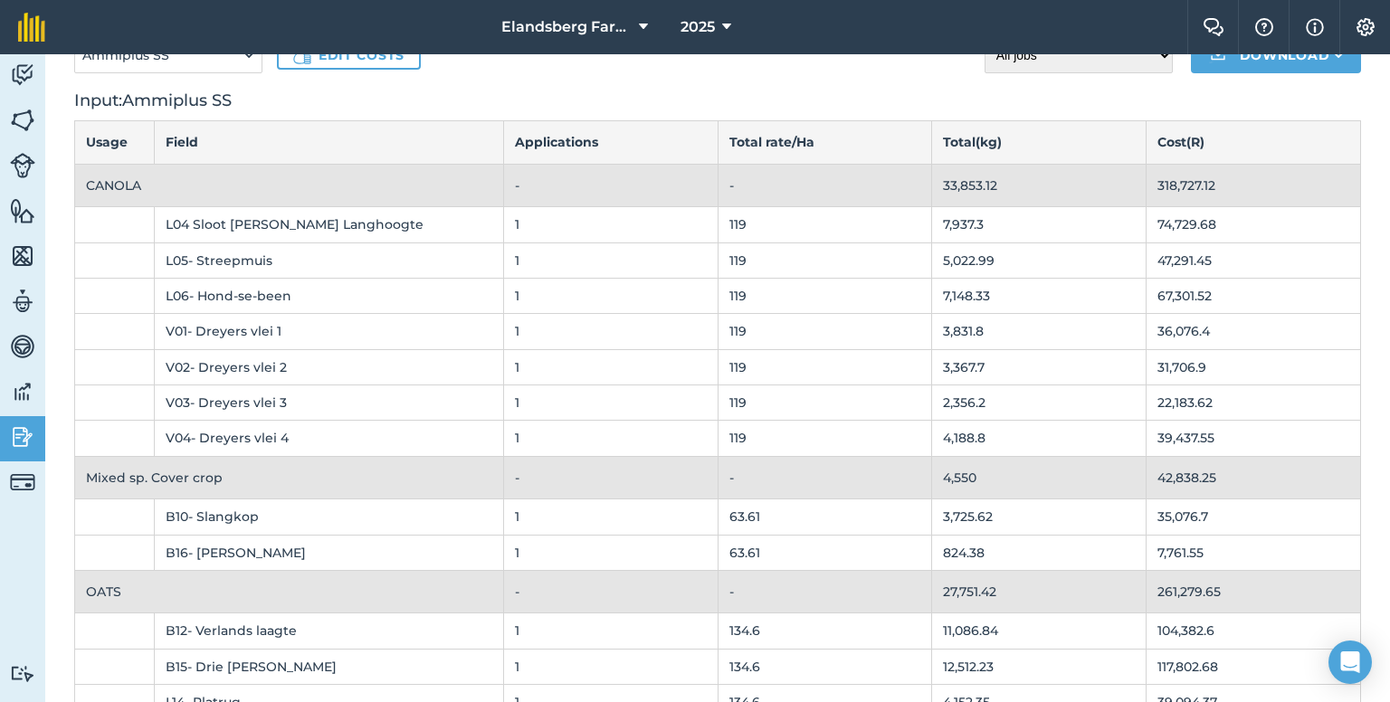
scroll to position [23, 0]
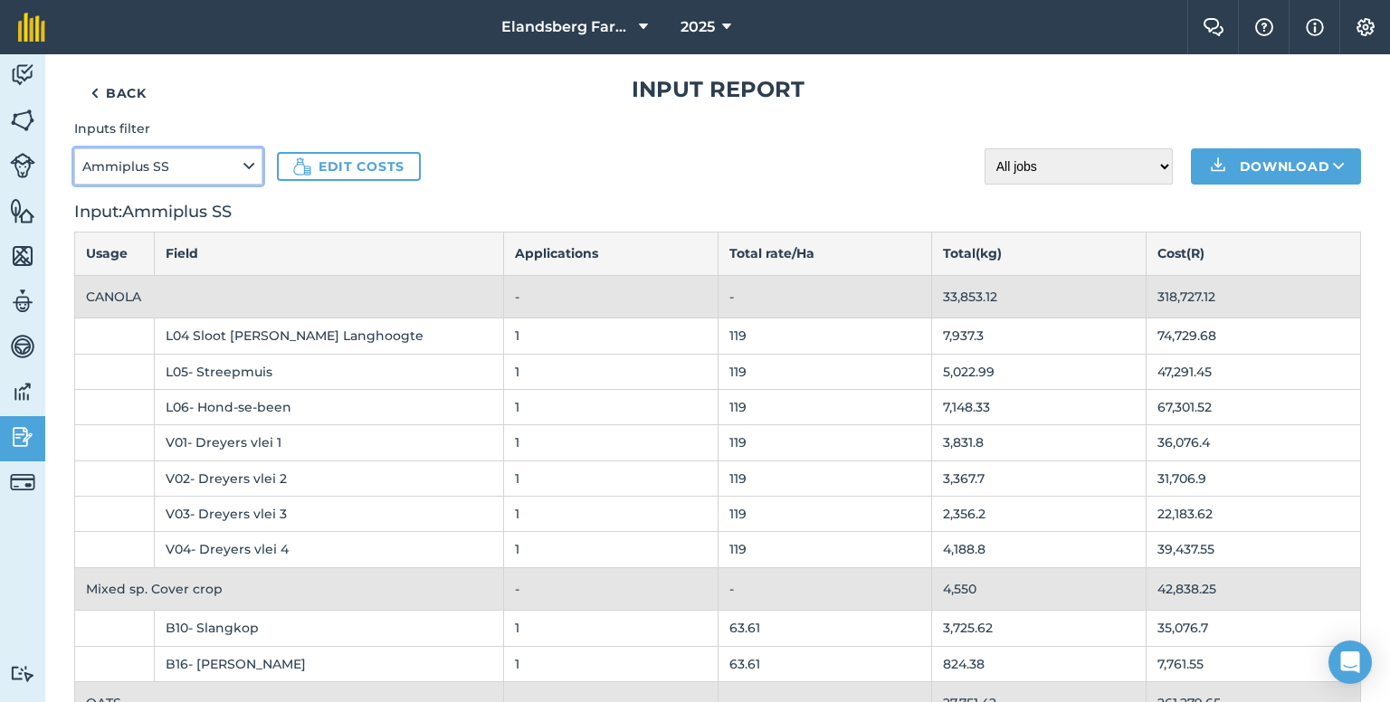
click at [239, 162] on button "Ammiplus SS" at bounding box center [168, 166] width 188 height 36
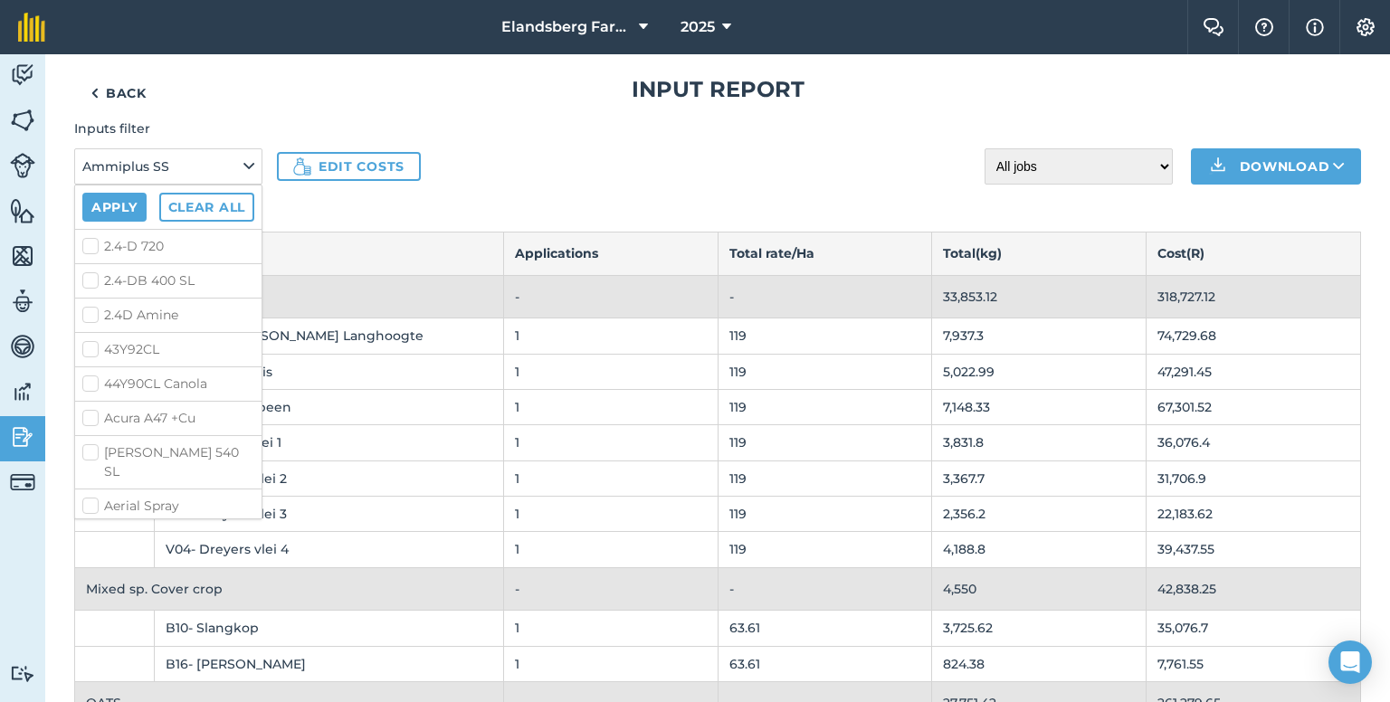
click at [88, 410] on label "Acura A47 +Cu" at bounding box center [168, 418] width 172 height 19
click at [88, 410] on input "Acura A47 +Cu" at bounding box center [88, 415] width 12 height 12
checkbox input "true"
click at [101, 202] on button "Apply" at bounding box center [114, 207] width 64 height 29
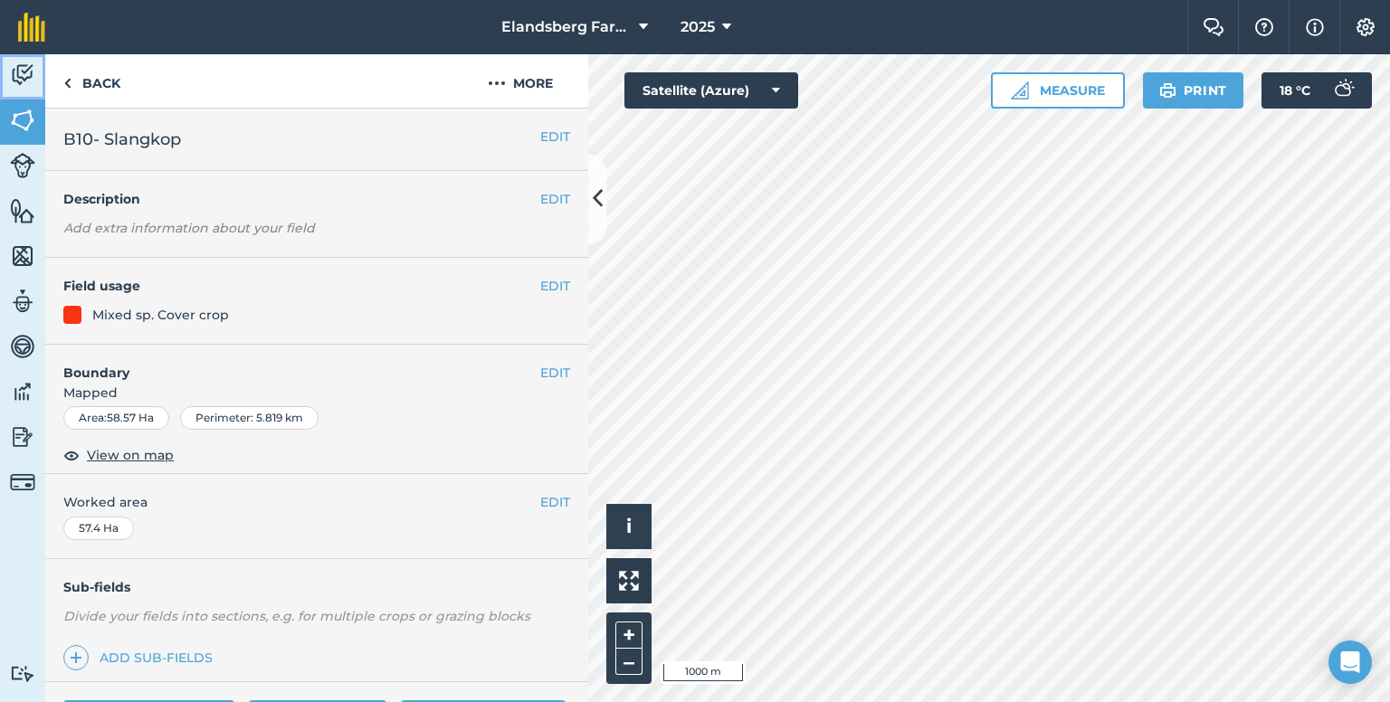
click at [29, 81] on img at bounding box center [22, 75] width 25 height 27
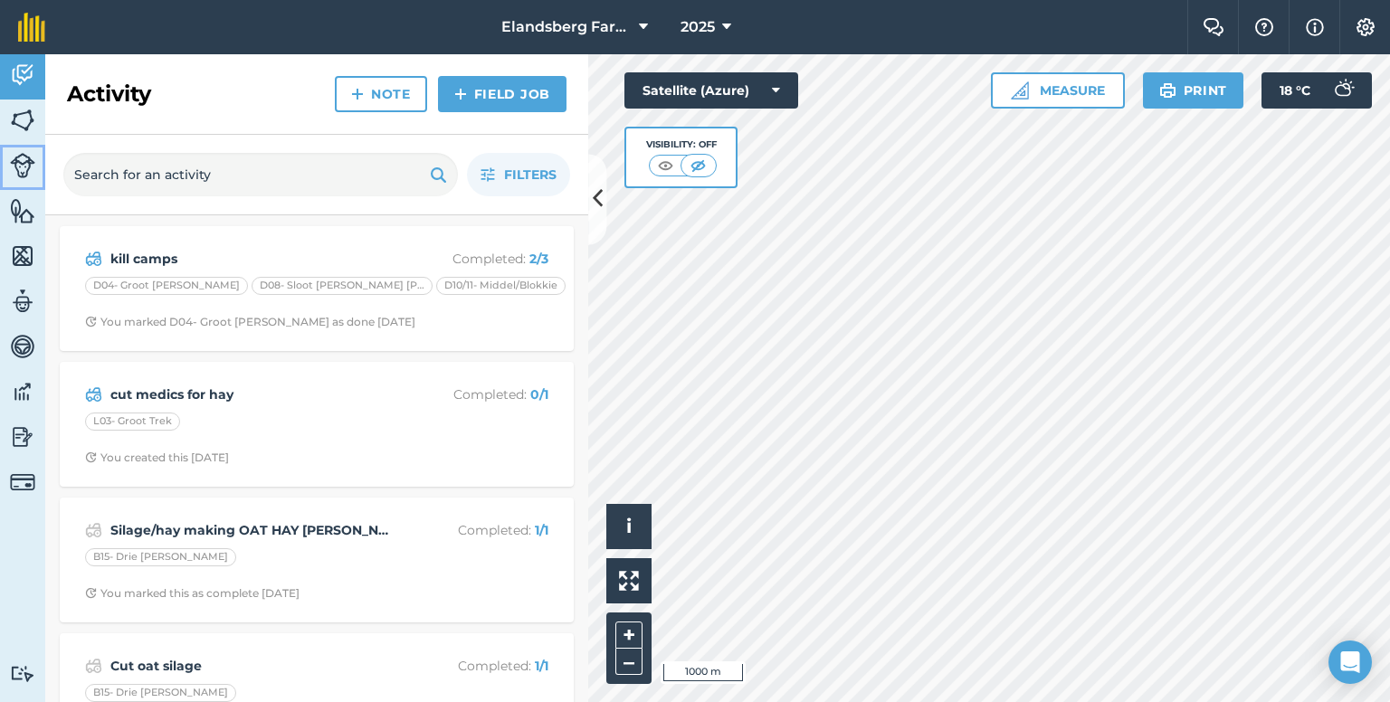
click at [15, 160] on img at bounding box center [22, 165] width 25 height 25
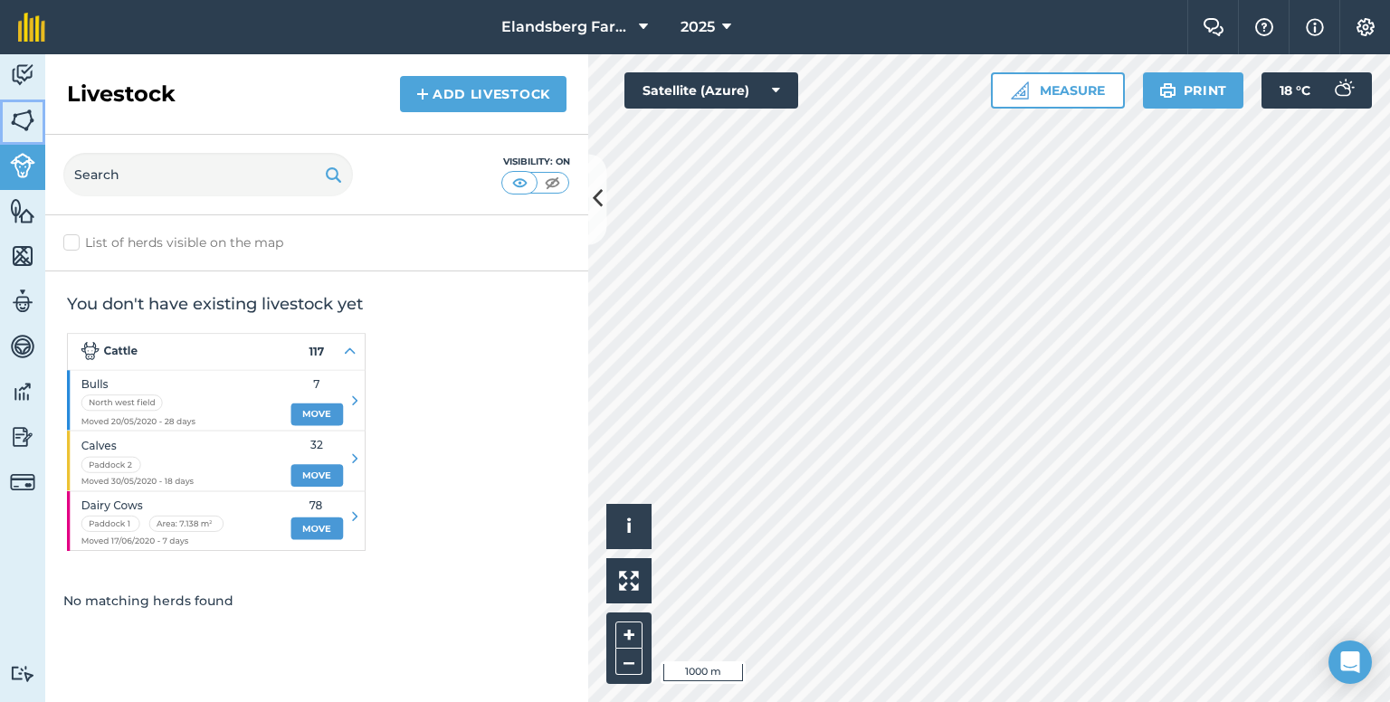
click at [15, 137] on link "Fields" at bounding box center [22, 122] width 45 height 45
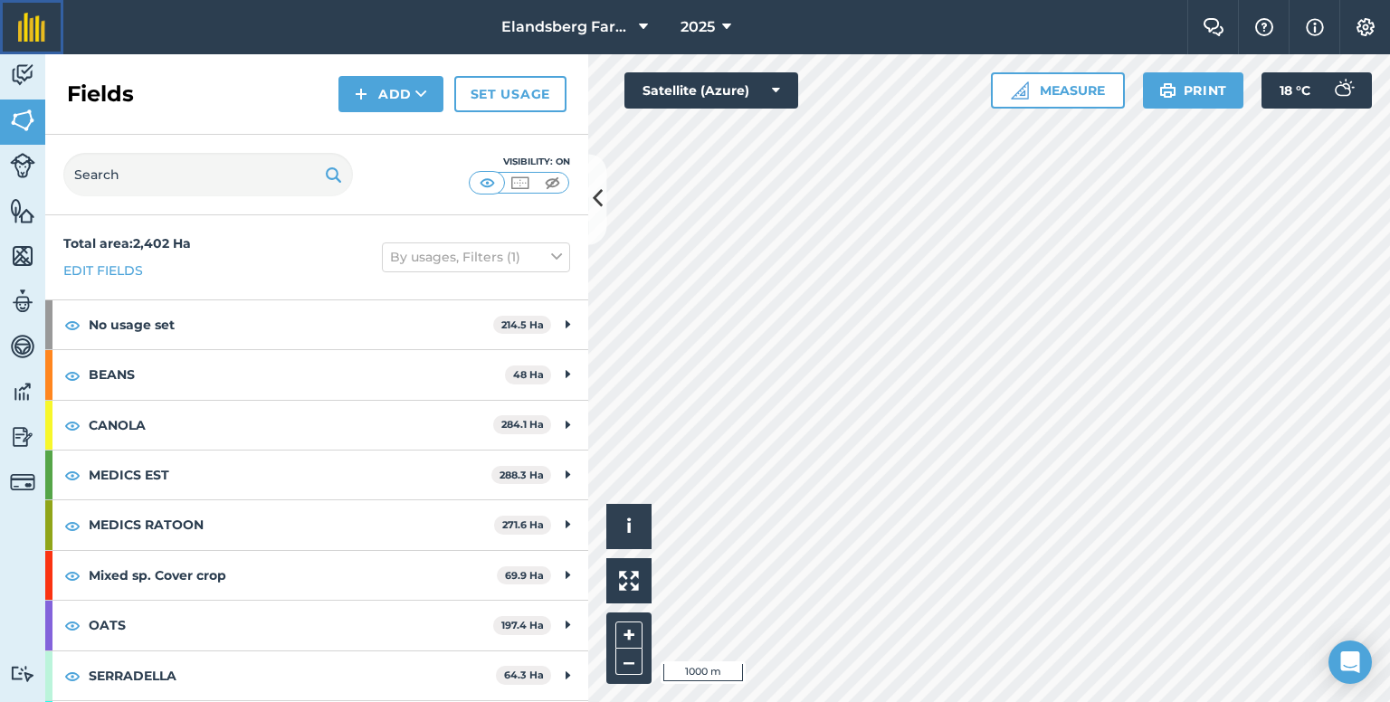
click at [25, 52] on link at bounding box center [31, 27] width 63 height 54
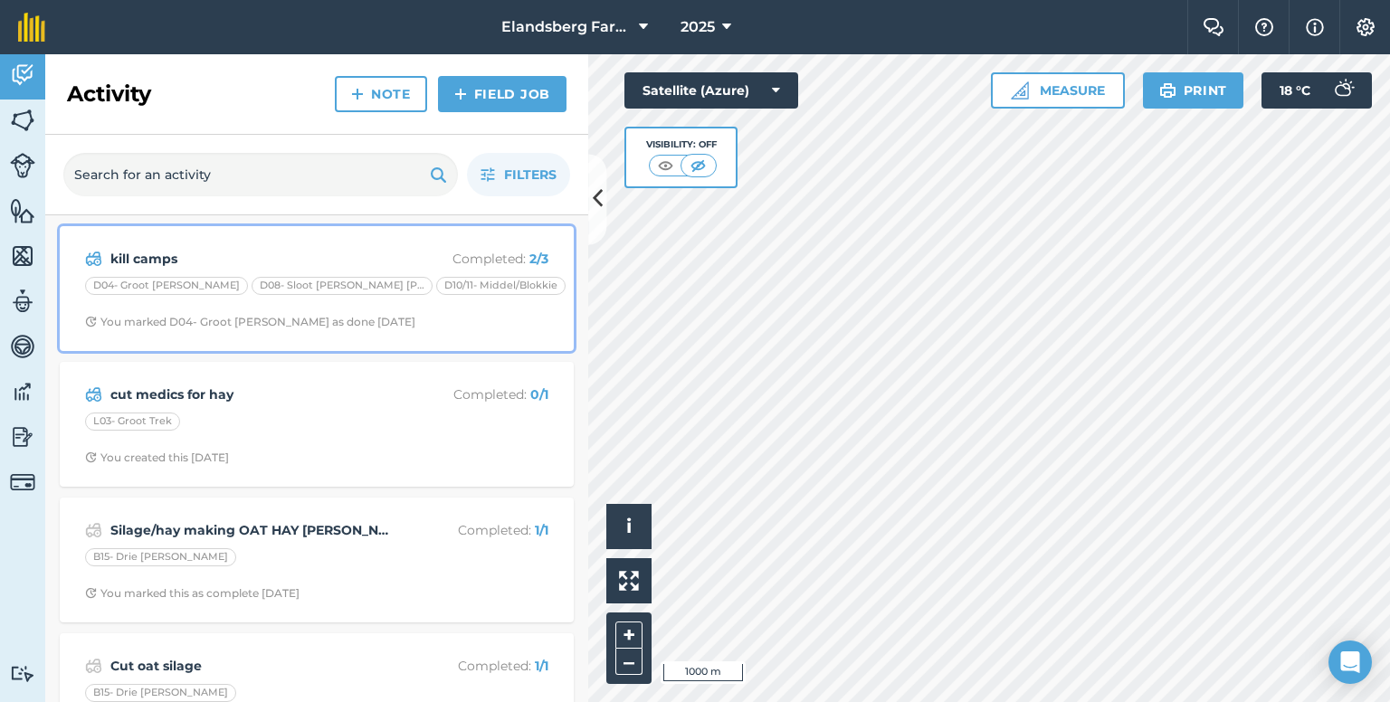
click at [322, 264] on strong "kill camps" at bounding box center [253, 259] width 287 height 20
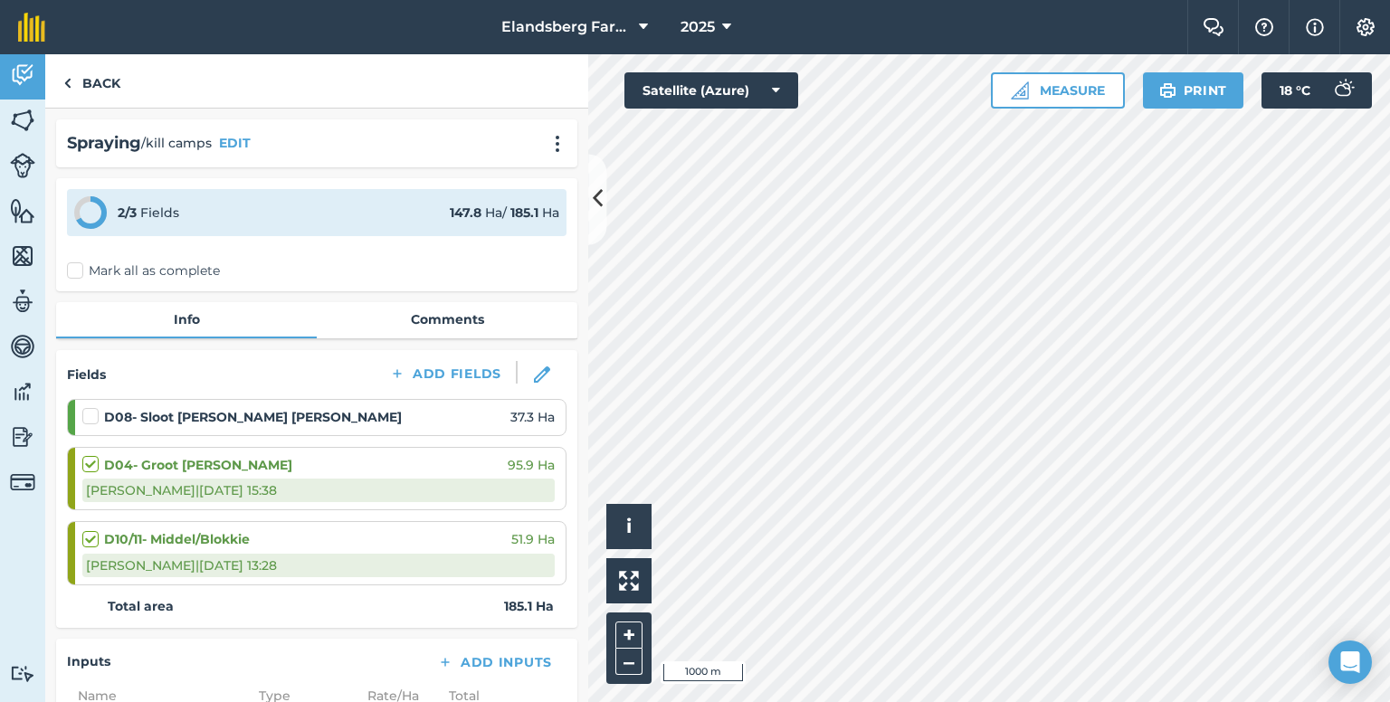
click at [91, 407] on label at bounding box center [93, 407] width 22 height 0
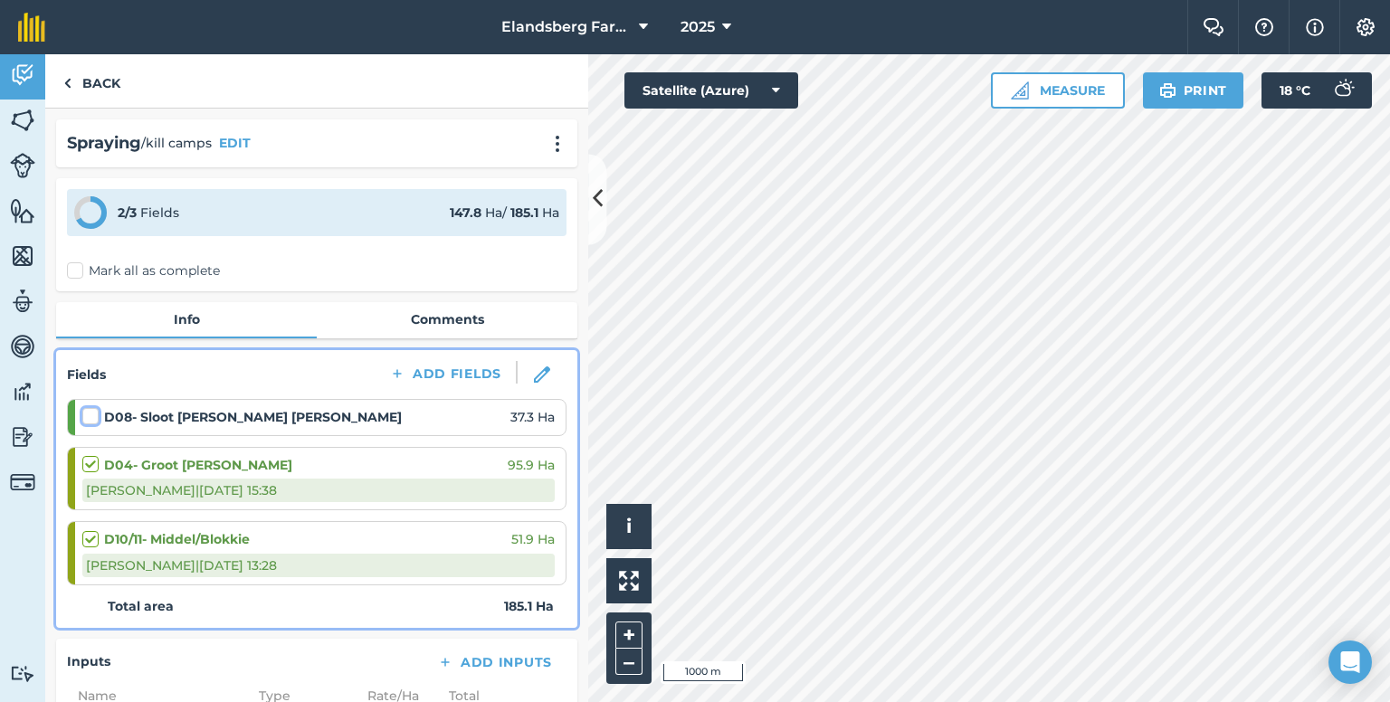
click at [91, 417] on input "checkbox" at bounding box center [88, 413] width 12 height 12
checkbox input "false"
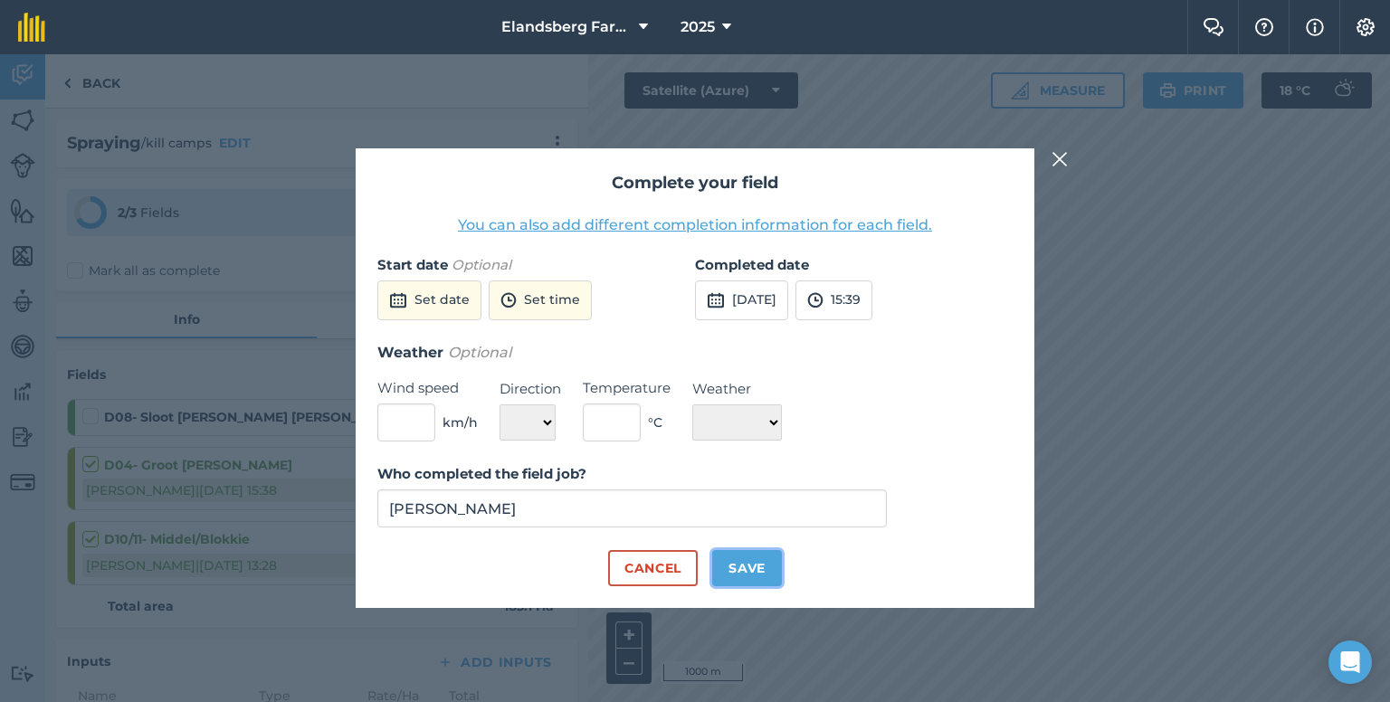
click at [733, 569] on button "Save" at bounding box center [747, 568] width 70 height 36
checkbox input "true"
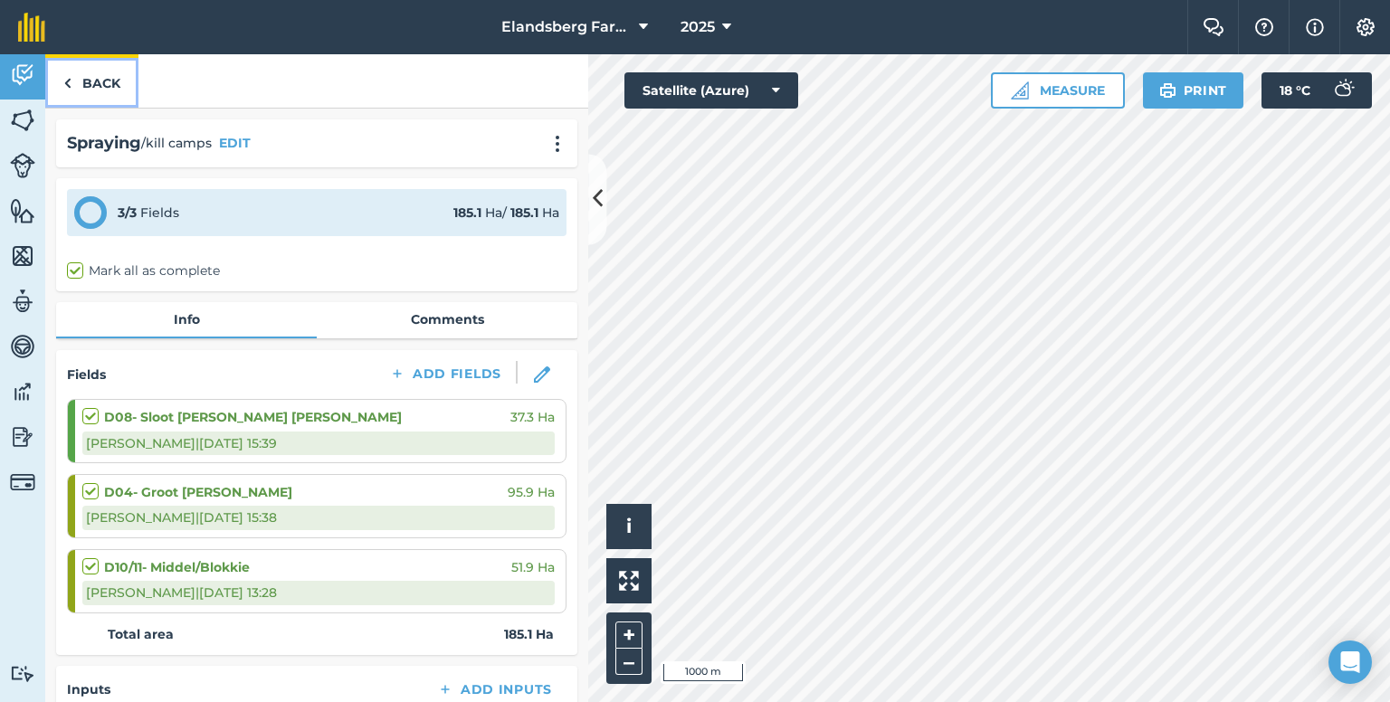
click at [108, 99] on link "Back" at bounding box center [91, 80] width 93 height 53
